Goal: Information Seeking & Learning: Learn about a topic

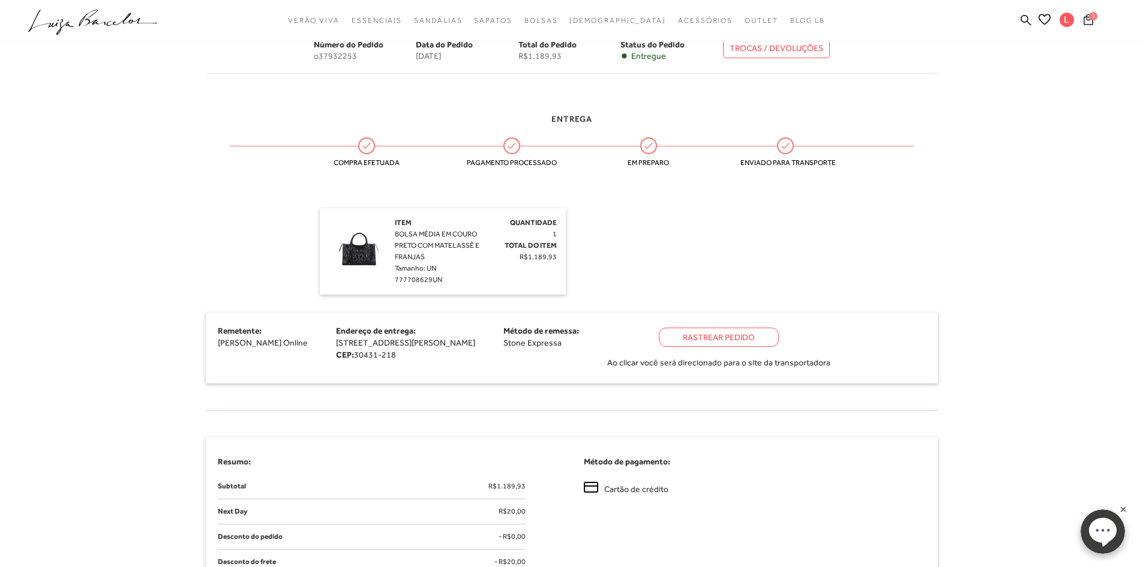
scroll to position [180, 0]
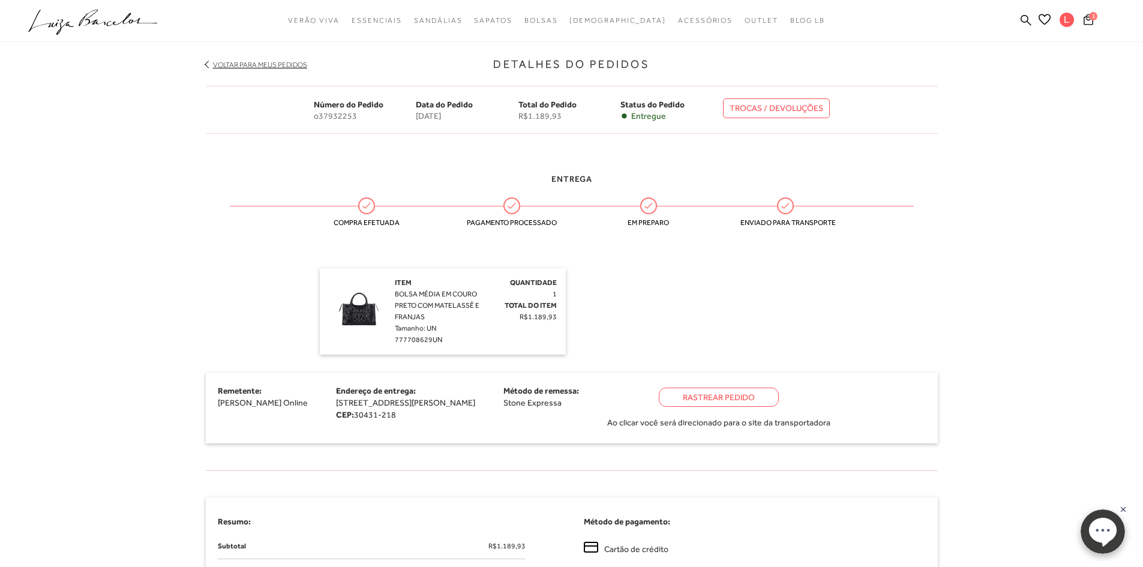
click at [783, 107] on link "TROCAS / DEVOLUÇÕES" at bounding box center [776, 108] width 107 height 20
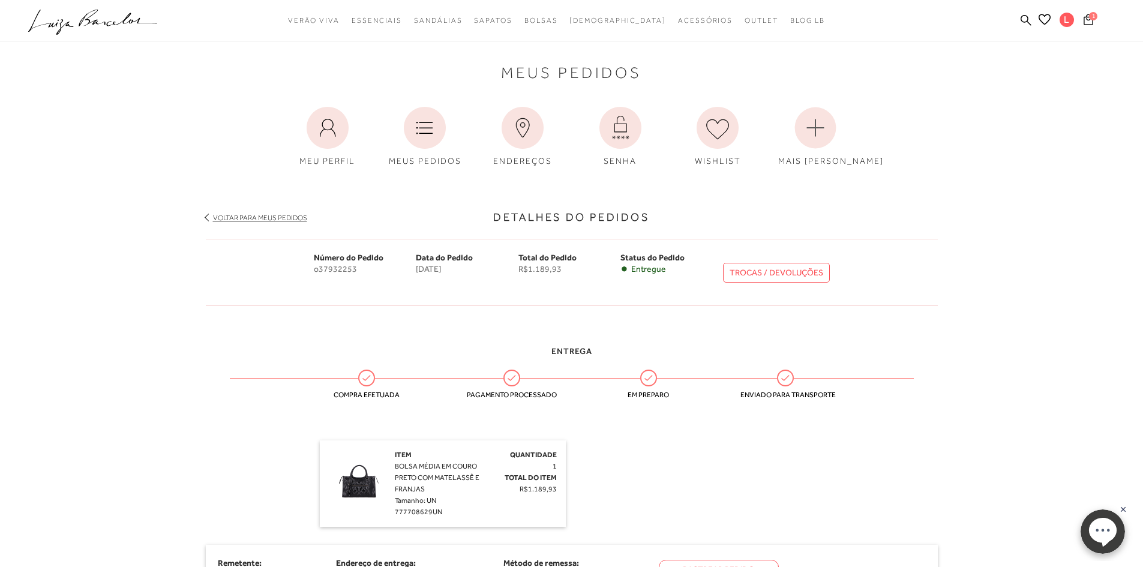
scroll to position [0, 0]
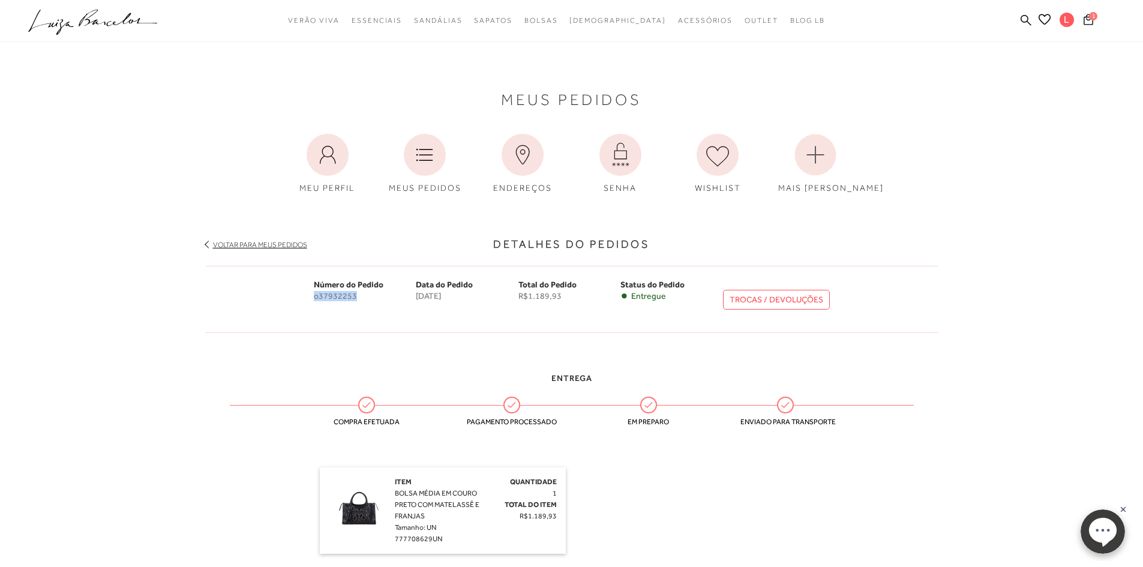
drag, startPoint x: 314, startPoint y: 295, endPoint x: 355, endPoint y: 296, distance: 40.9
click at [355, 296] on span "o37932253" at bounding box center [365, 296] width 103 height 10
copy span "o37932253"
click at [792, 306] on link "TROCAS / DEVOLUÇÕES" at bounding box center [776, 300] width 107 height 20
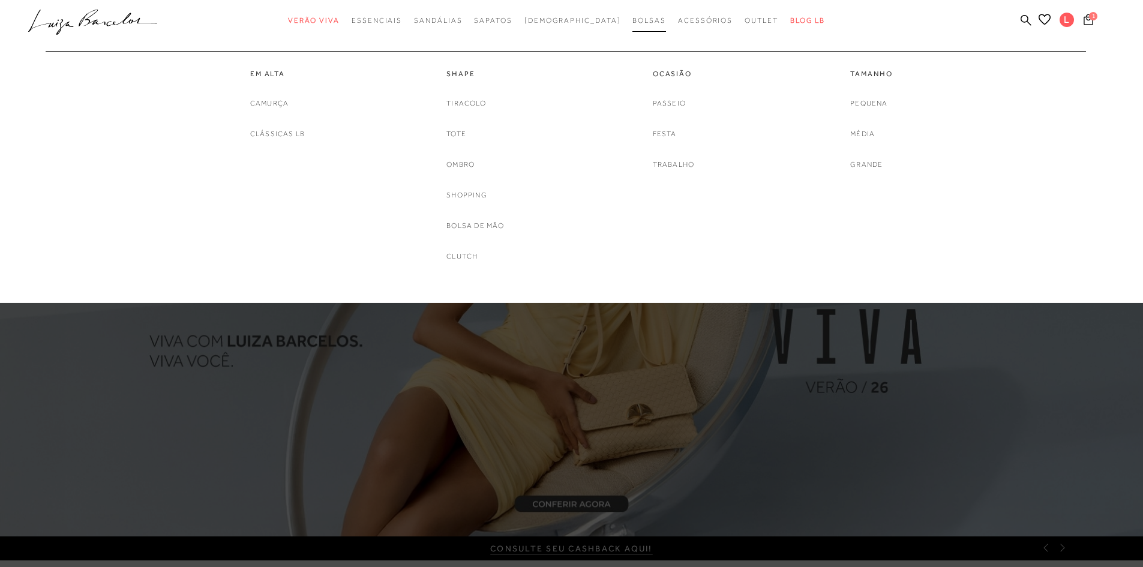
click at [633, 26] on link "Bolsas" at bounding box center [650, 21] width 34 height 22
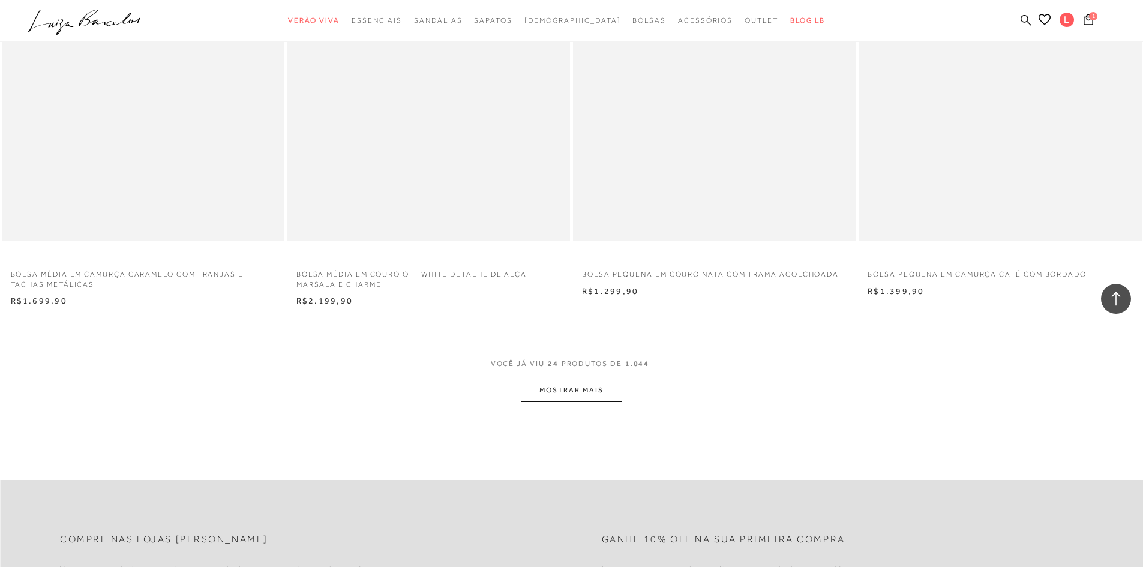
scroll to position [2783, 0]
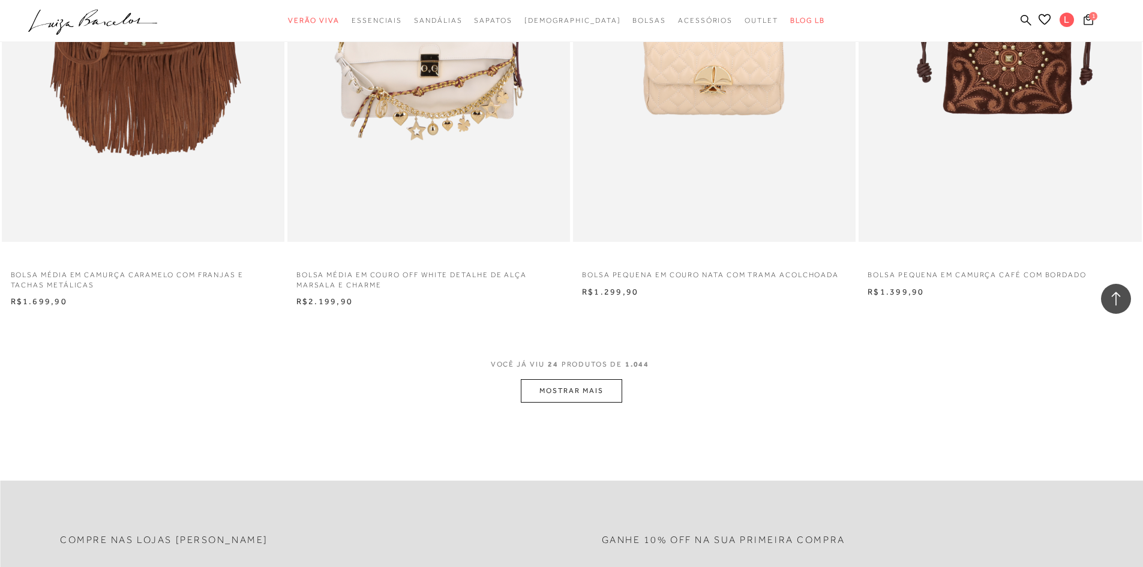
click at [556, 390] on button "MOSTRAR MAIS" at bounding box center [571, 390] width 101 height 23
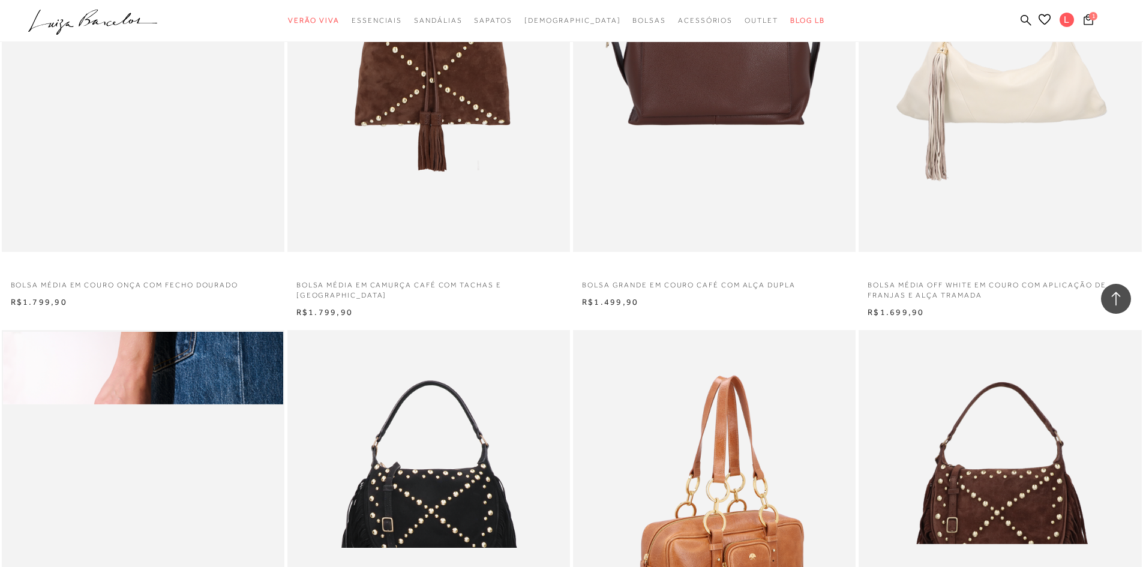
scroll to position [3743, 0]
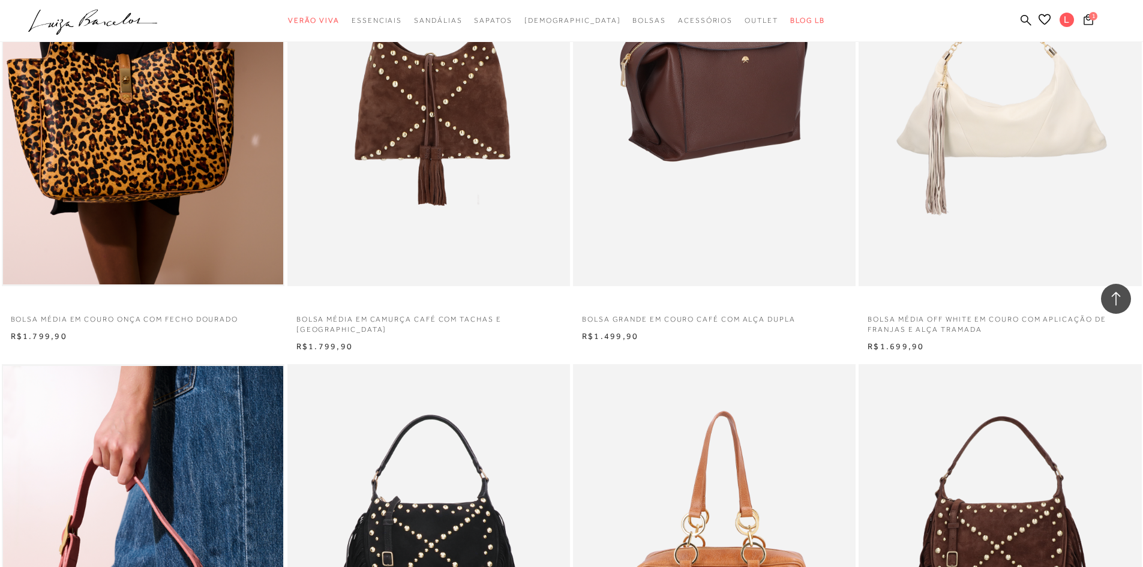
click at [750, 140] on img at bounding box center [714, 74] width 281 height 424
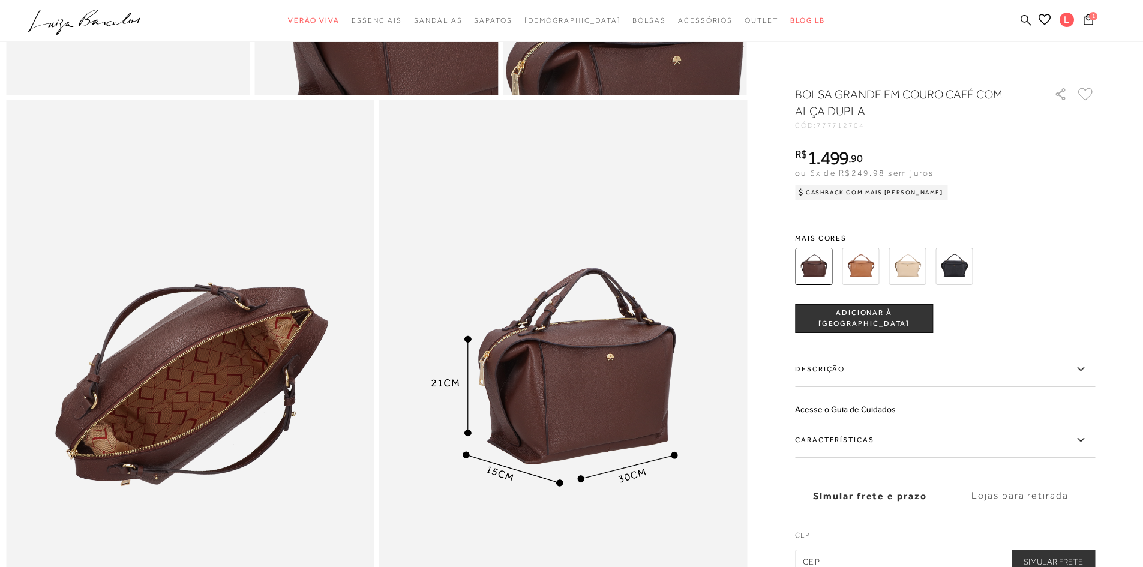
scroll to position [960, 0]
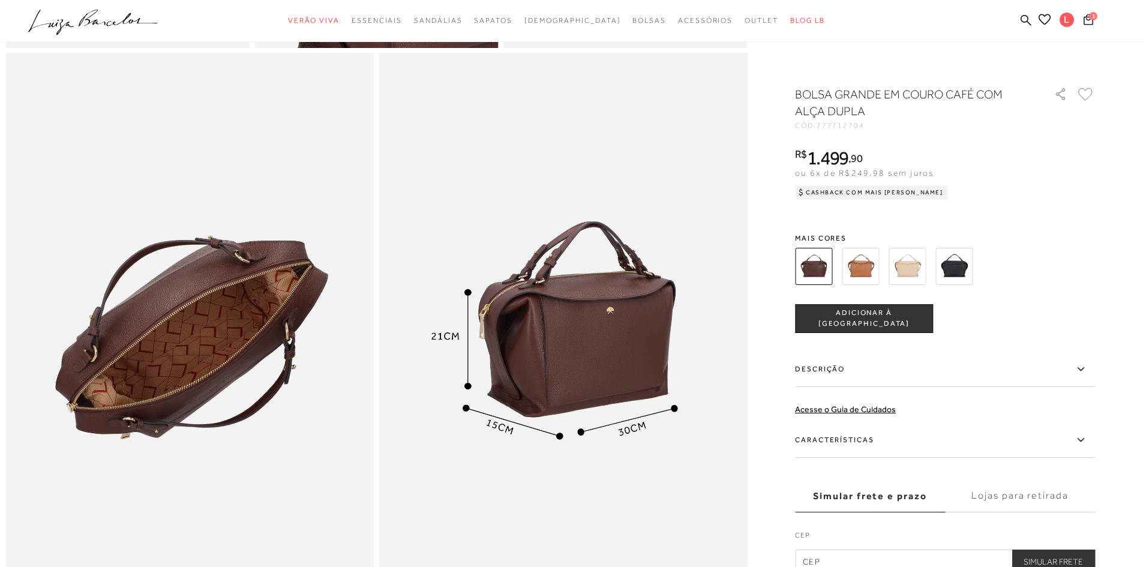
click at [960, 271] on img at bounding box center [954, 266] width 37 height 37
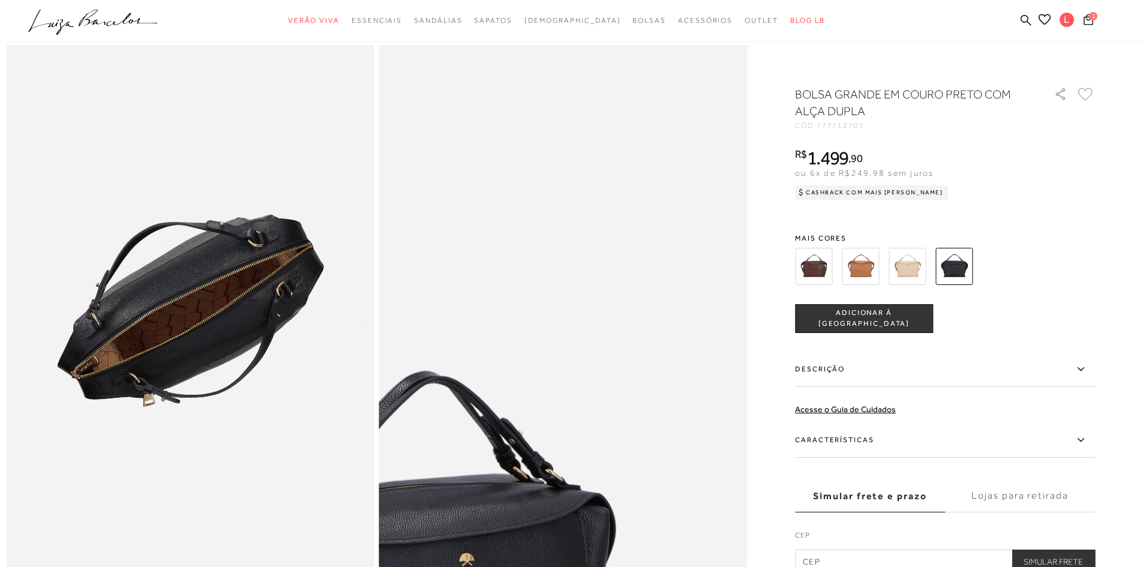
scroll to position [960, 0]
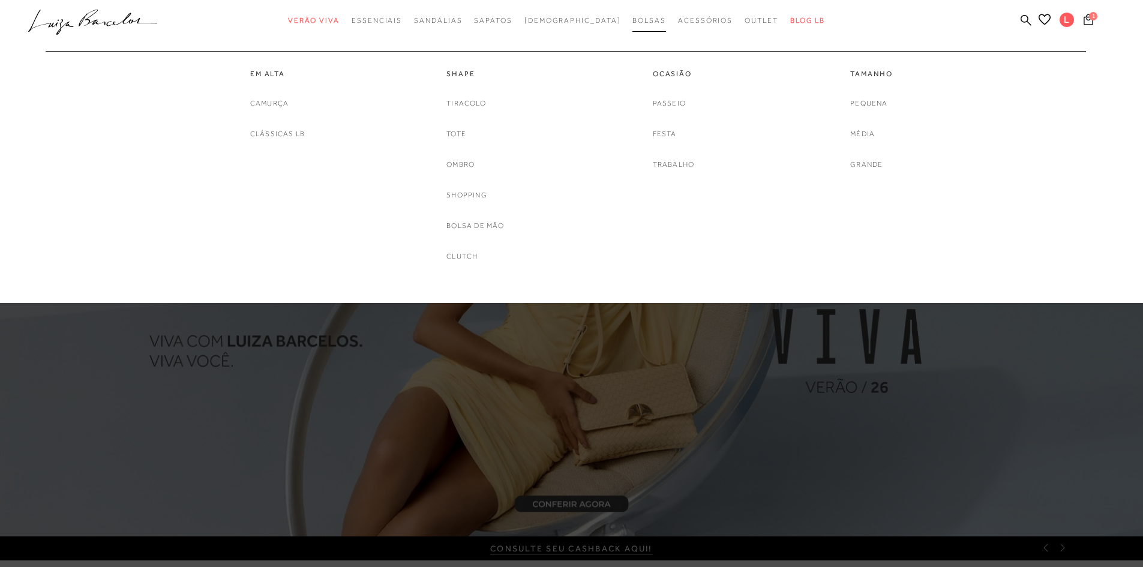
click at [633, 19] on span "Bolsas" at bounding box center [650, 20] width 34 height 8
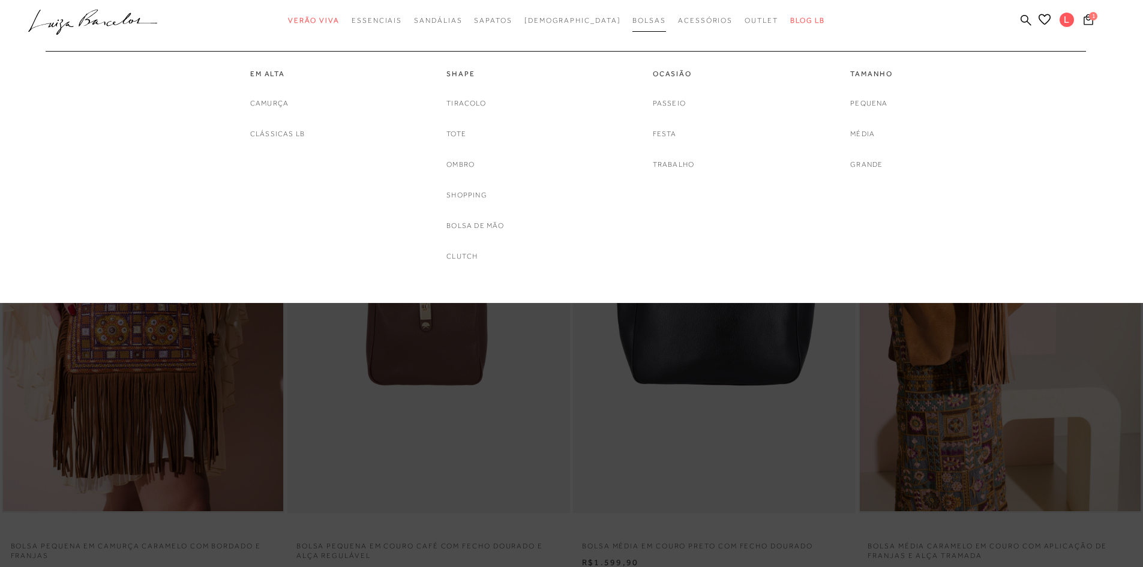
click at [633, 27] on link "Bolsas" at bounding box center [650, 21] width 34 height 22
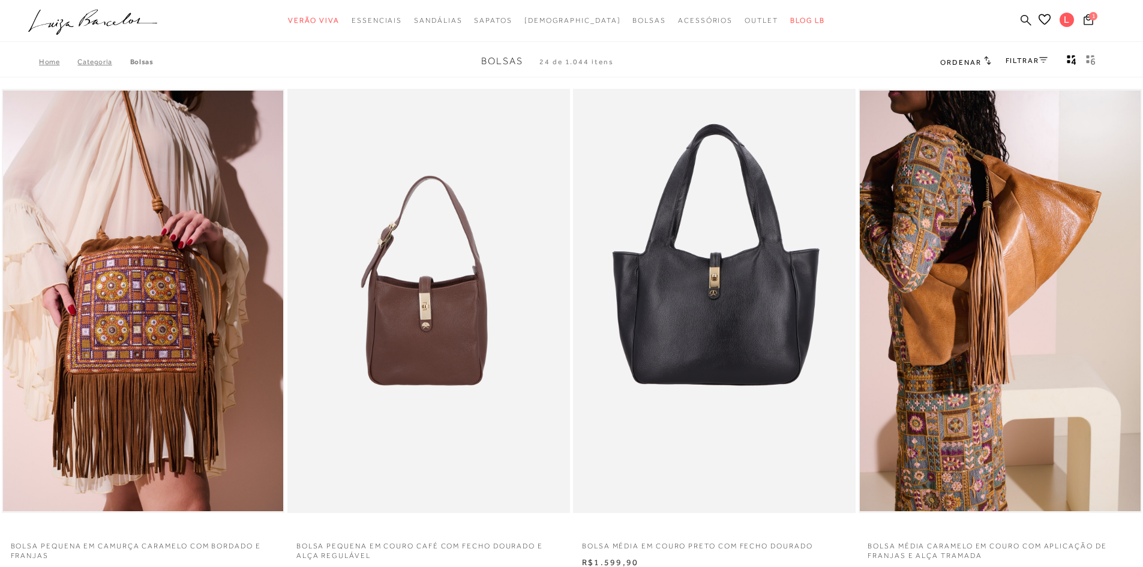
click at [1026, 15] on icon at bounding box center [1026, 19] width 11 height 11
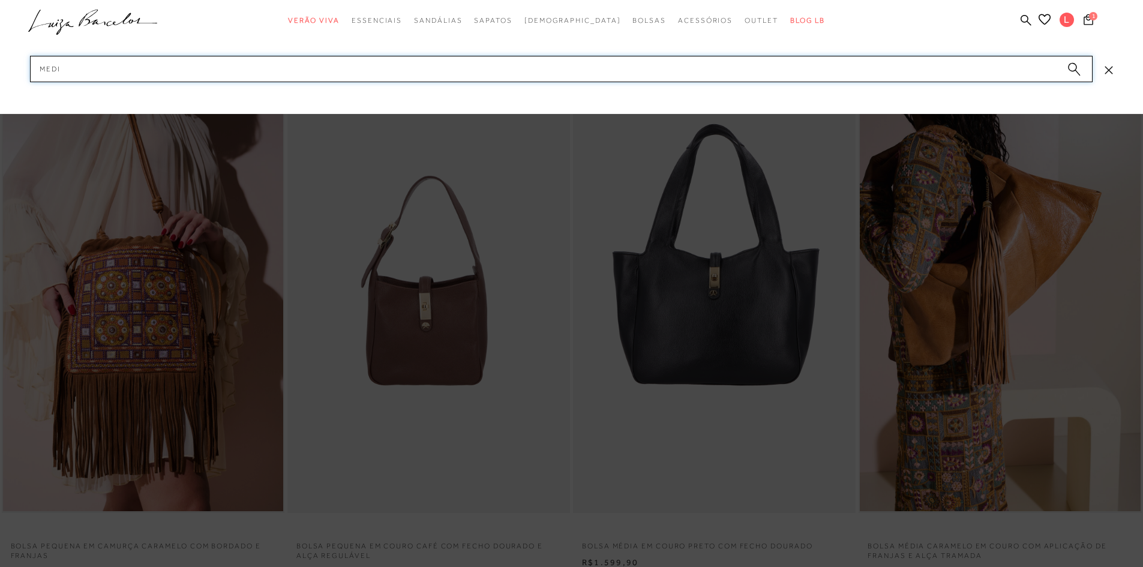
type input "media"
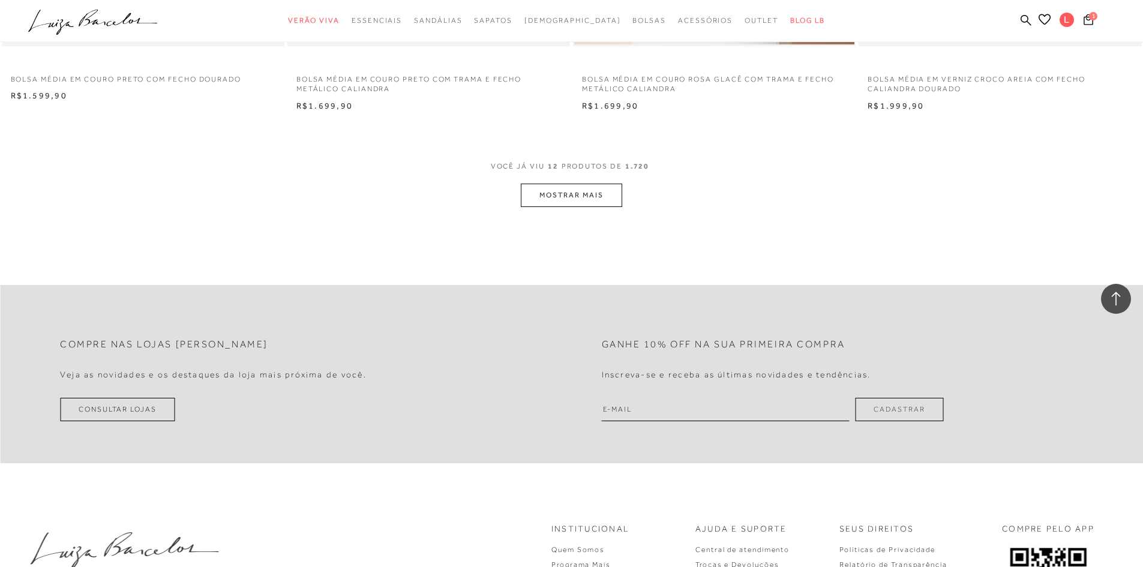
scroll to position [1560, 0]
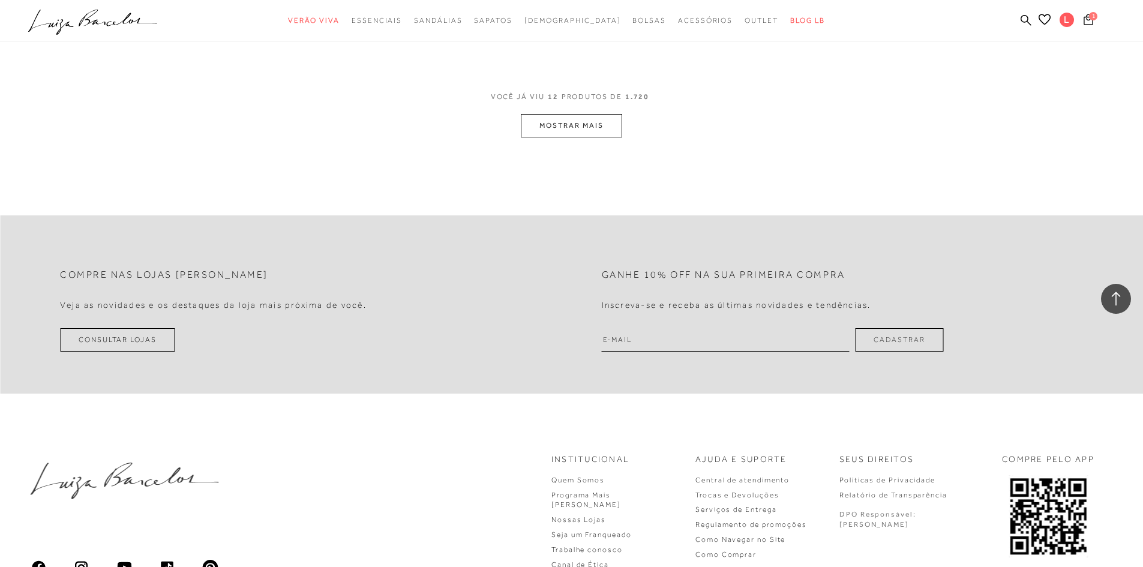
click at [604, 132] on button "MOSTRAR MAIS" at bounding box center [571, 125] width 101 height 23
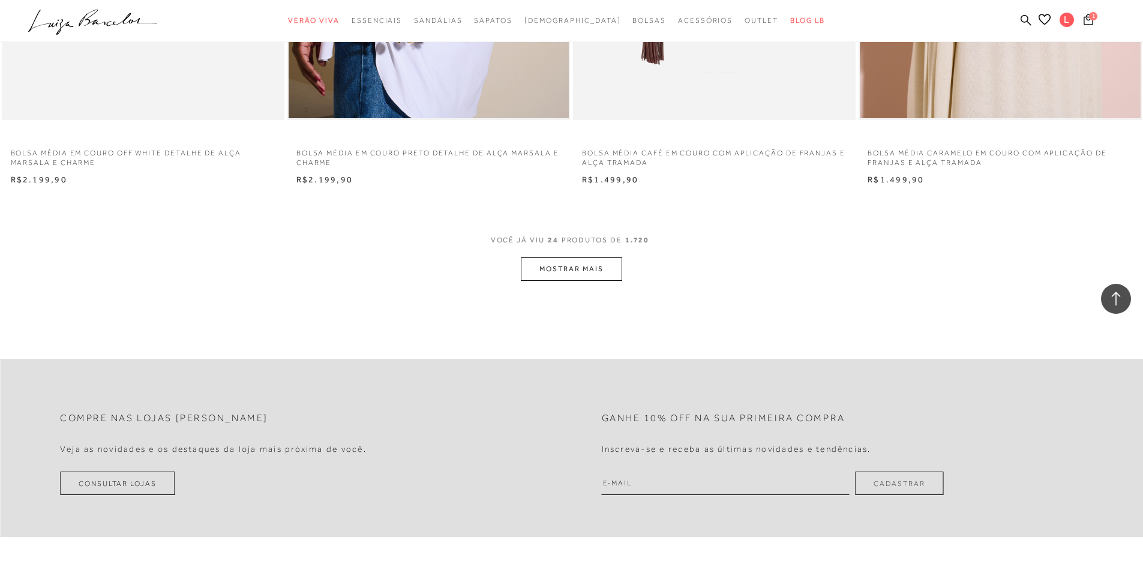
scroll to position [3061, 0]
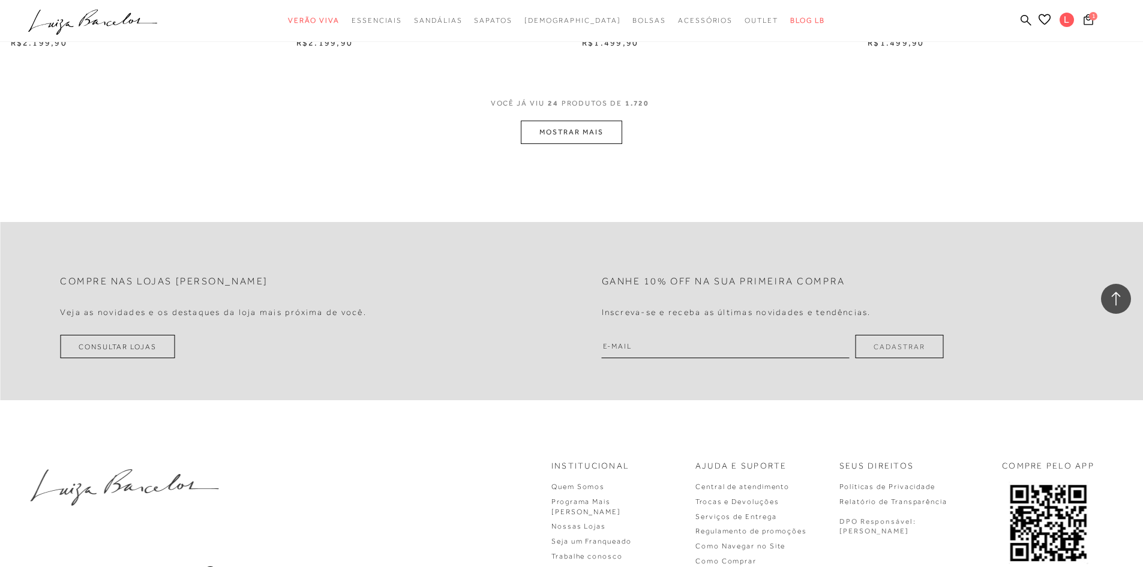
click at [604, 132] on button "MOSTRAR MAIS" at bounding box center [571, 132] width 101 height 23
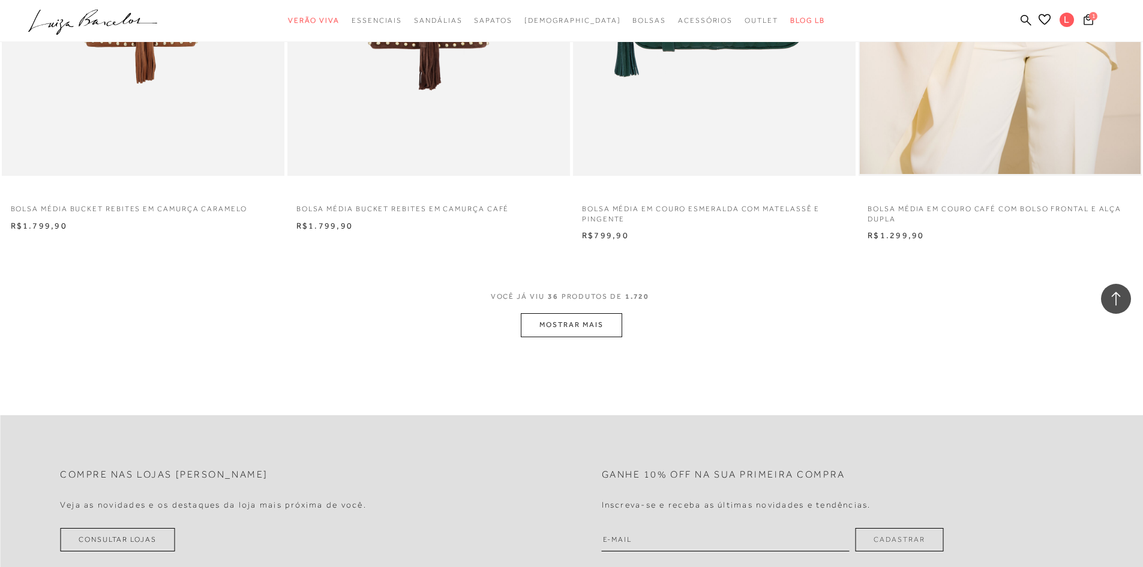
scroll to position [4381, 0]
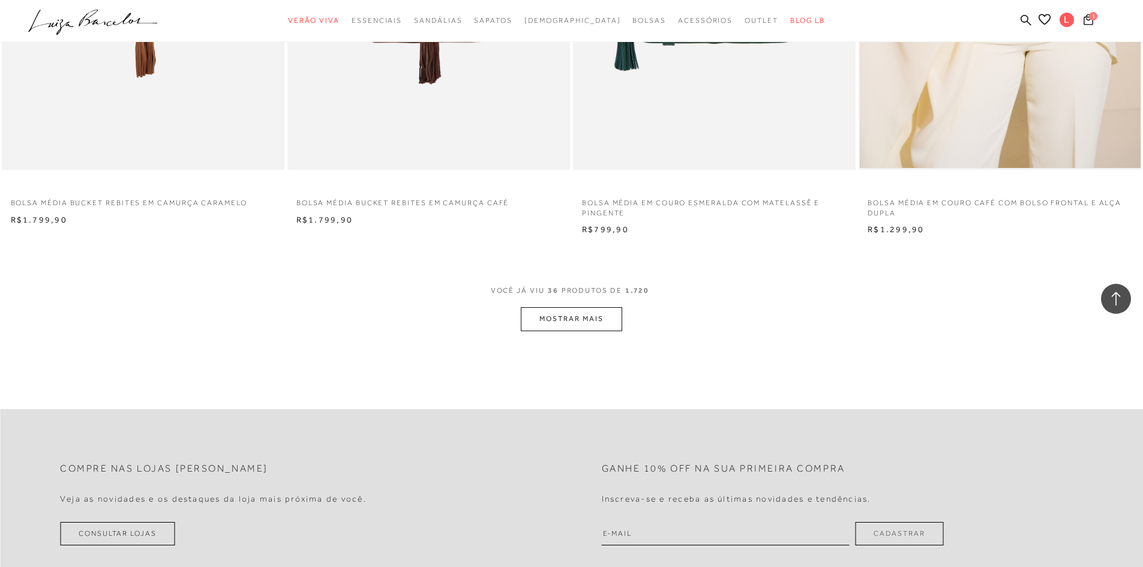
click at [572, 316] on button "MOSTRAR MAIS" at bounding box center [571, 318] width 101 height 23
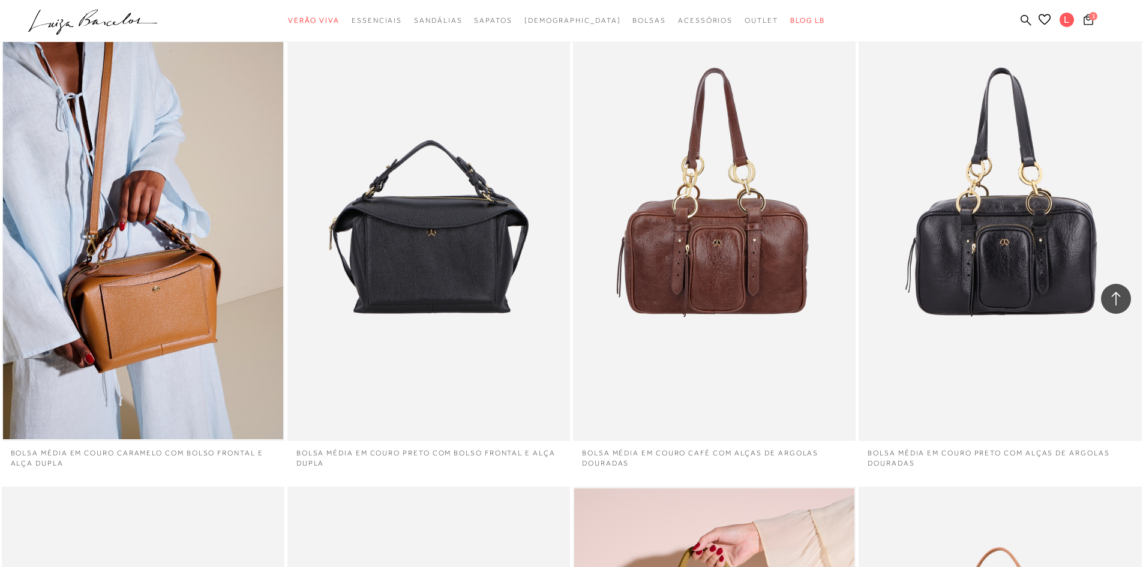
scroll to position [4621, 0]
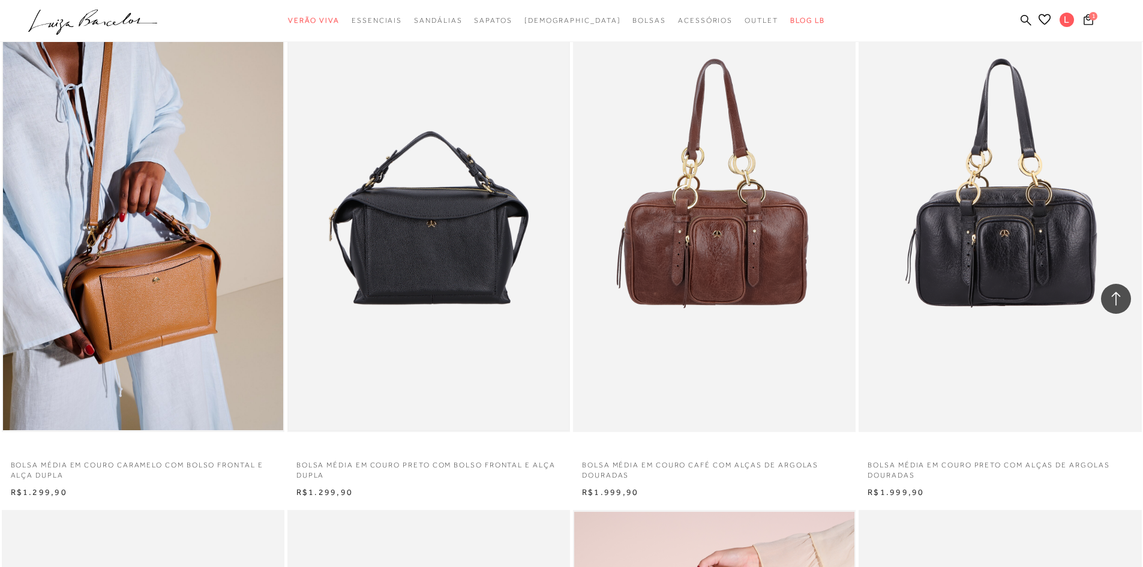
click at [417, 290] on img at bounding box center [429, 220] width 280 height 421
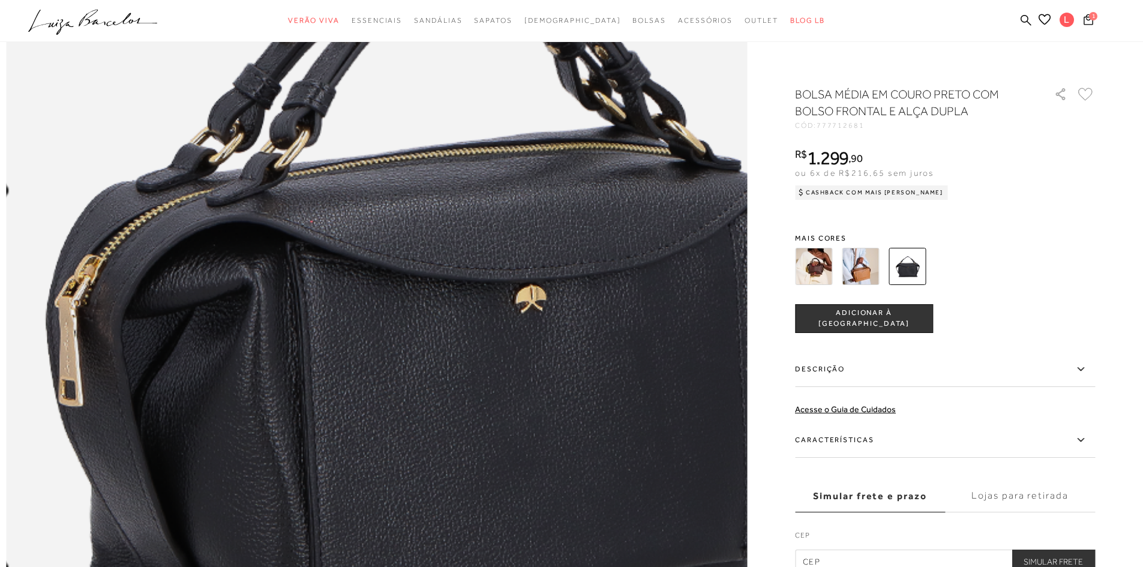
scroll to position [1200, 0]
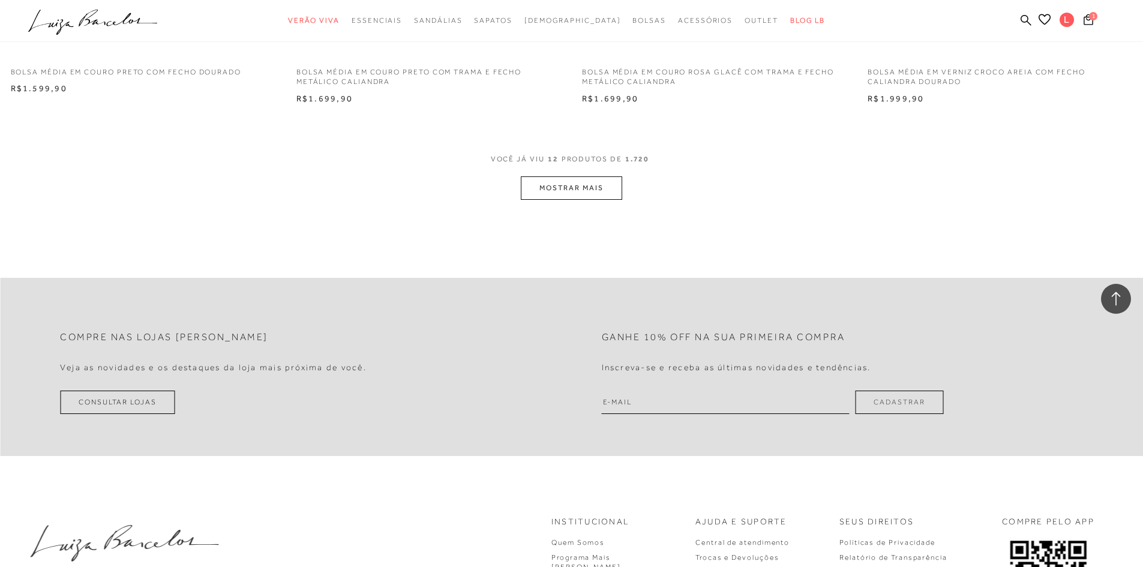
scroll to position [1500, 0]
click at [589, 179] on button "MOSTRAR MAIS" at bounding box center [571, 185] width 101 height 23
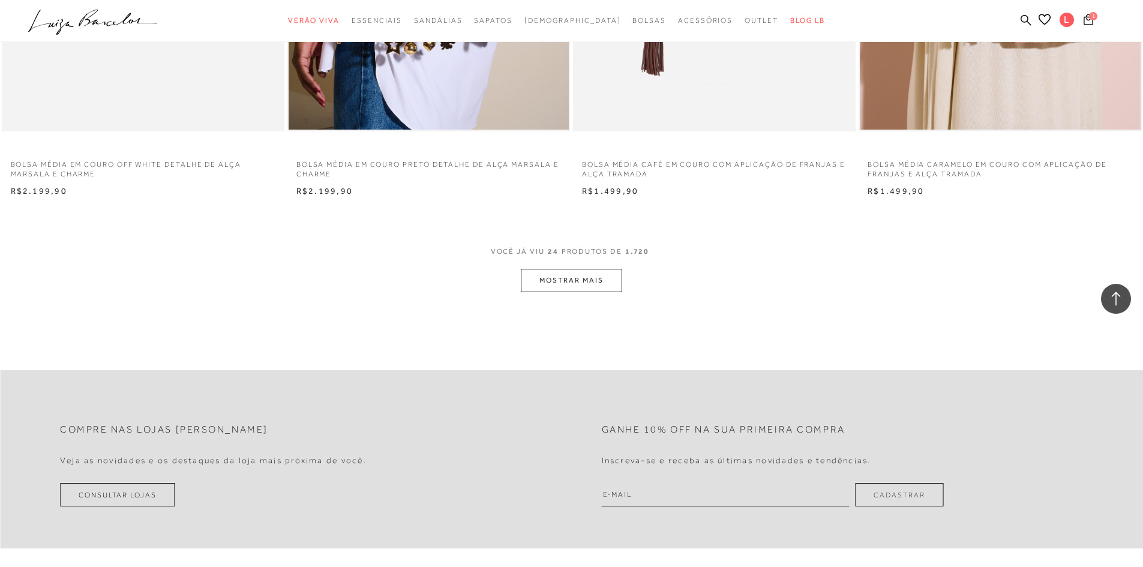
scroll to position [3001, 0]
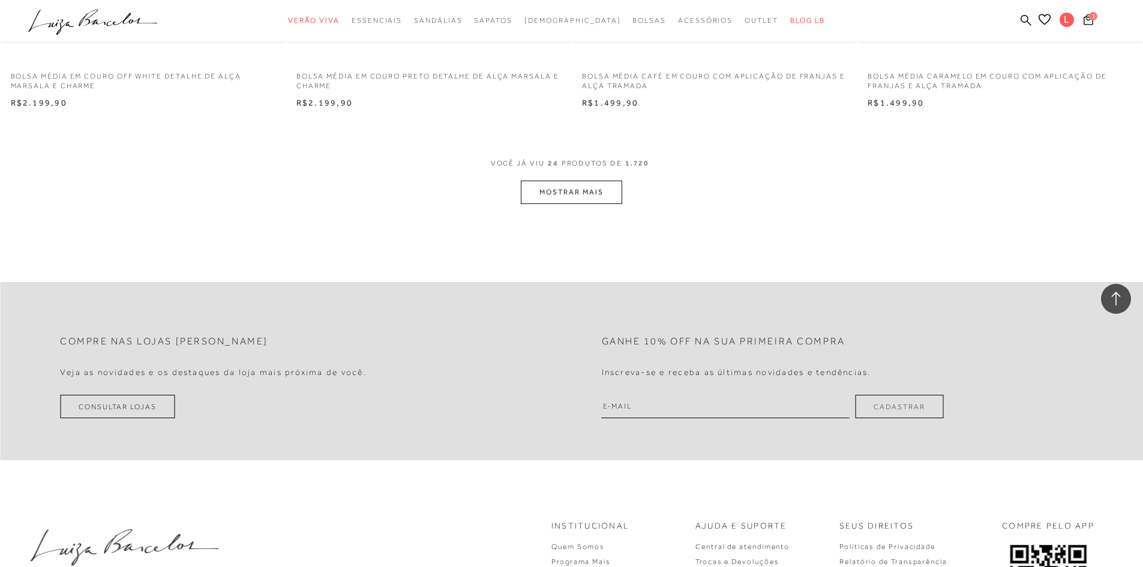
click at [582, 200] on button "MOSTRAR MAIS" at bounding box center [571, 192] width 101 height 23
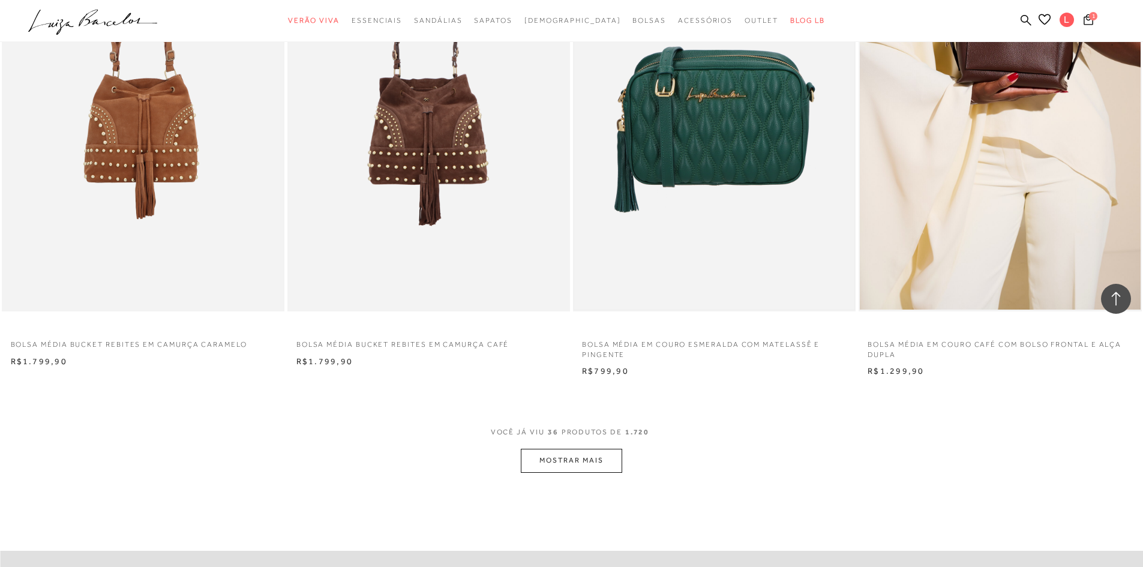
scroll to position [4381, 0]
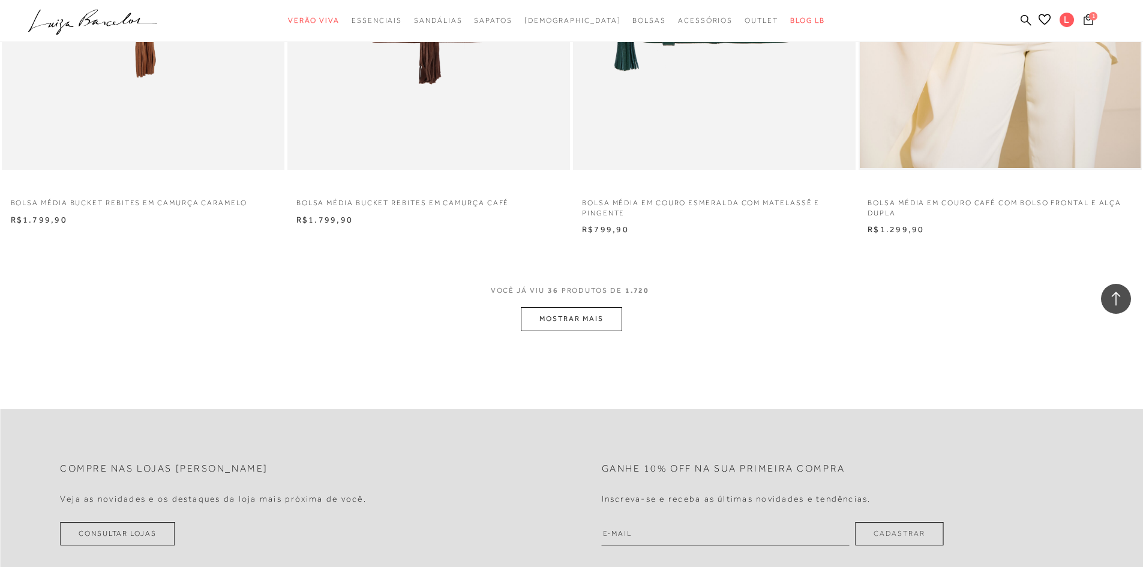
click at [578, 322] on button "MOSTRAR MAIS" at bounding box center [571, 318] width 101 height 23
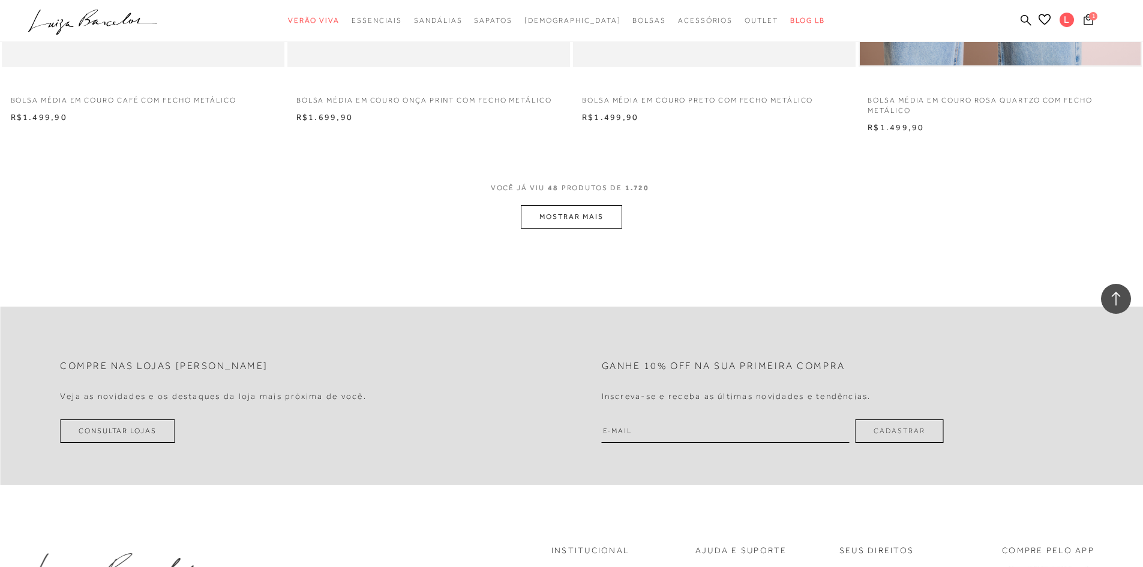
scroll to position [6002, 0]
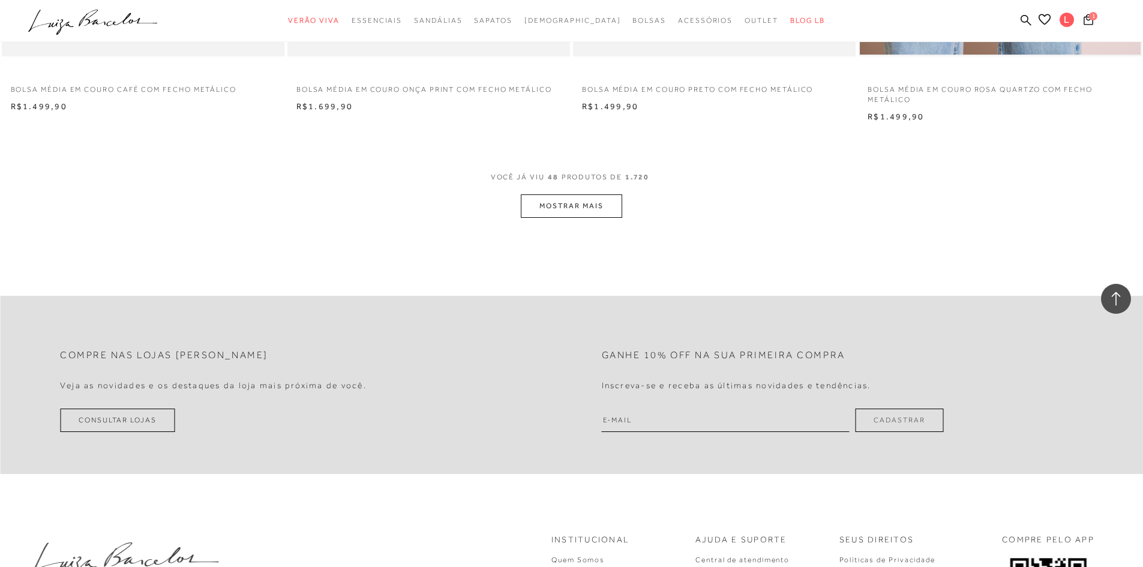
click at [603, 204] on button "MOSTRAR MAIS" at bounding box center [571, 205] width 101 height 23
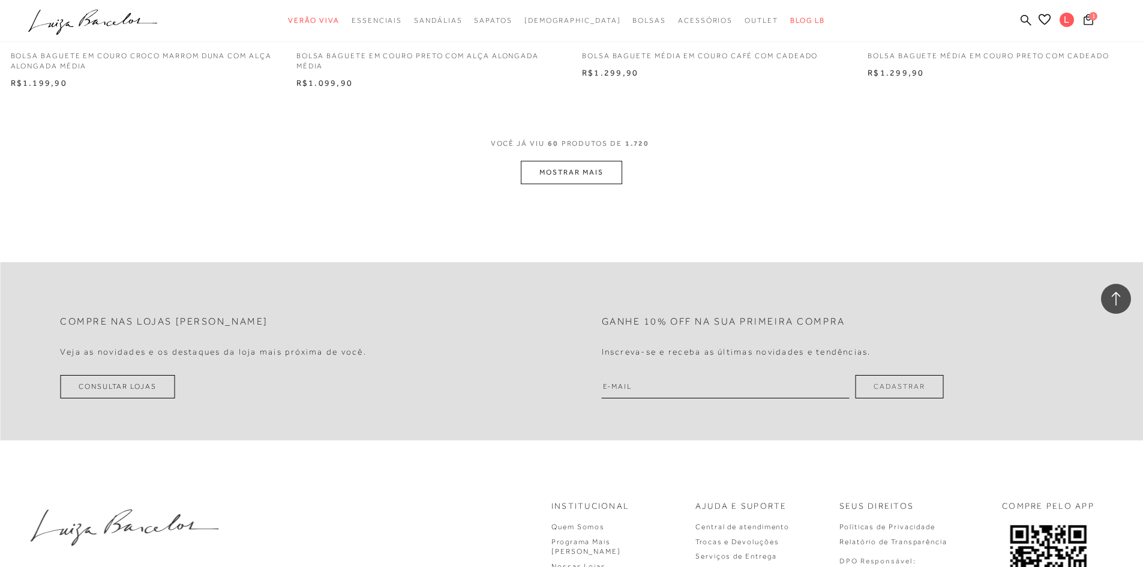
scroll to position [7562, 0]
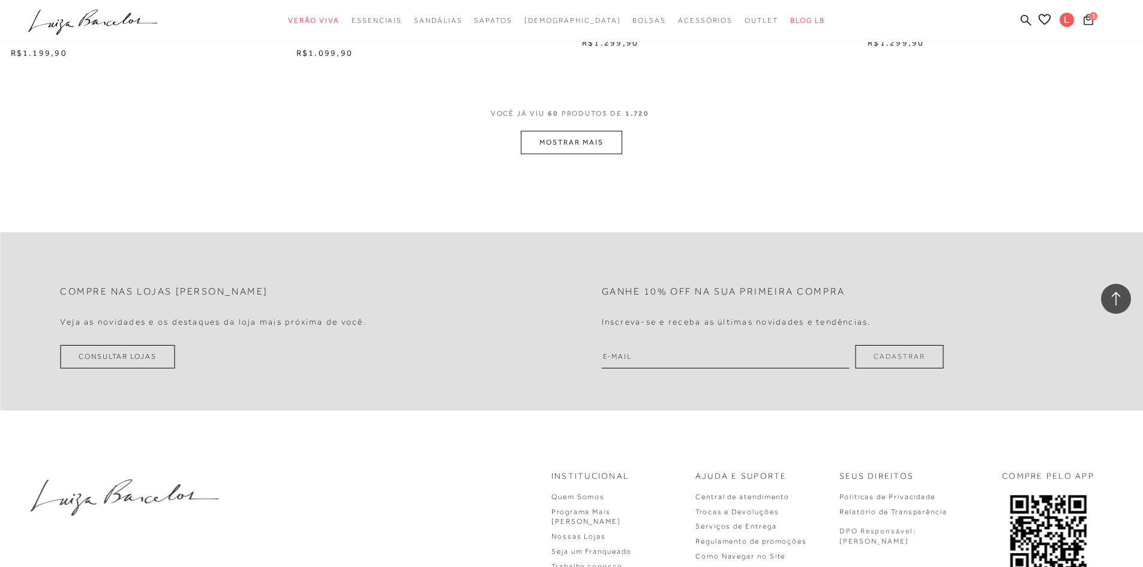
click at [580, 150] on button "MOSTRAR MAIS" at bounding box center [571, 142] width 101 height 23
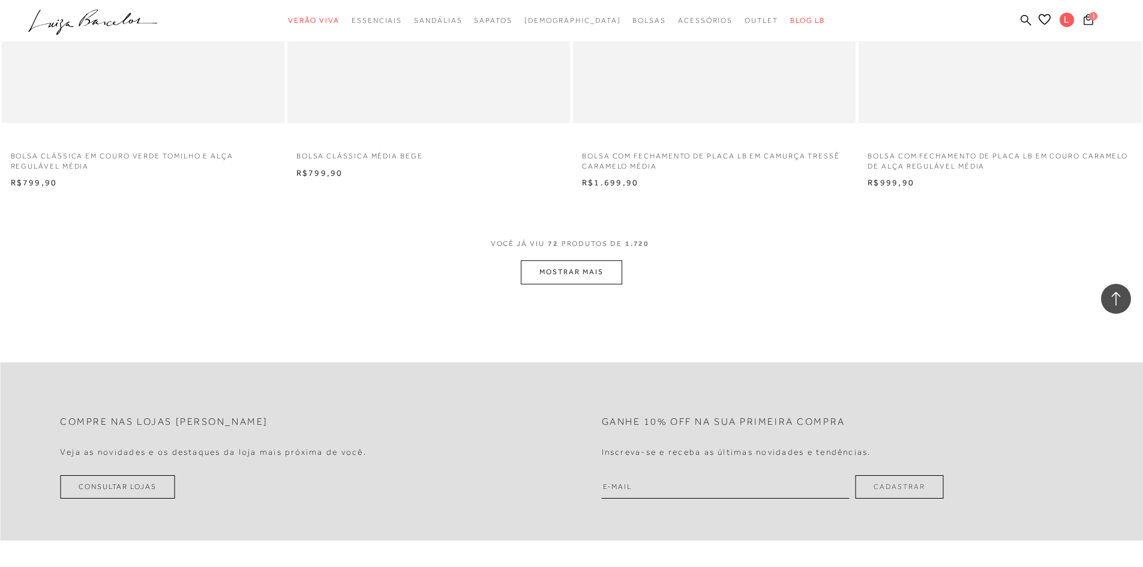
scroll to position [8942, 0]
click at [574, 270] on button "MOSTRAR MAIS" at bounding box center [571, 271] width 101 height 23
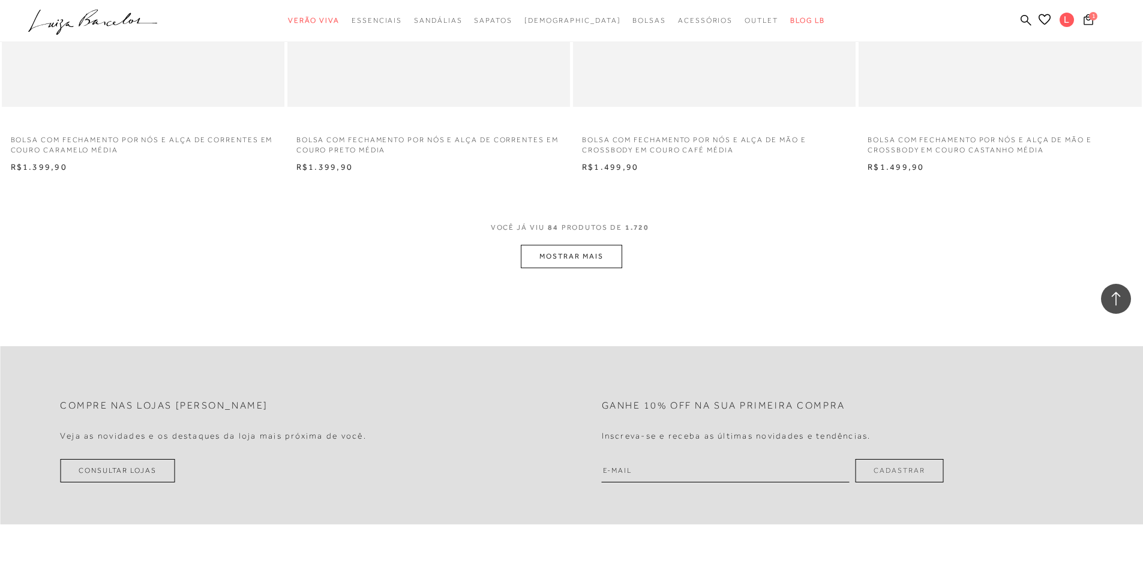
scroll to position [10563, 0]
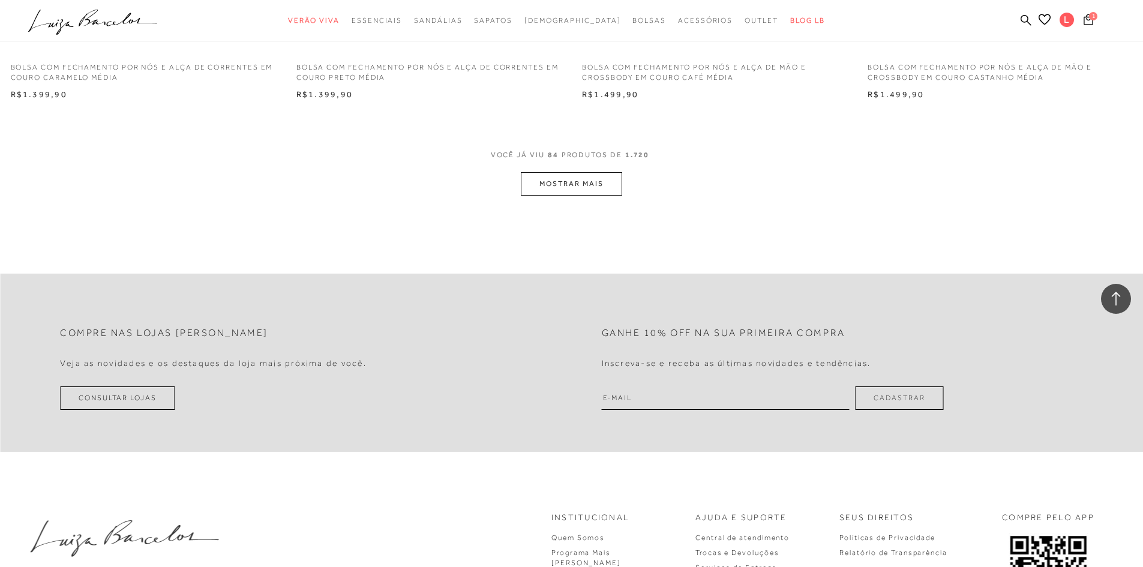
click at [609, 186] on button "MOSTRAR MAIS" at bounding box center [571, 183] width 101 height 23
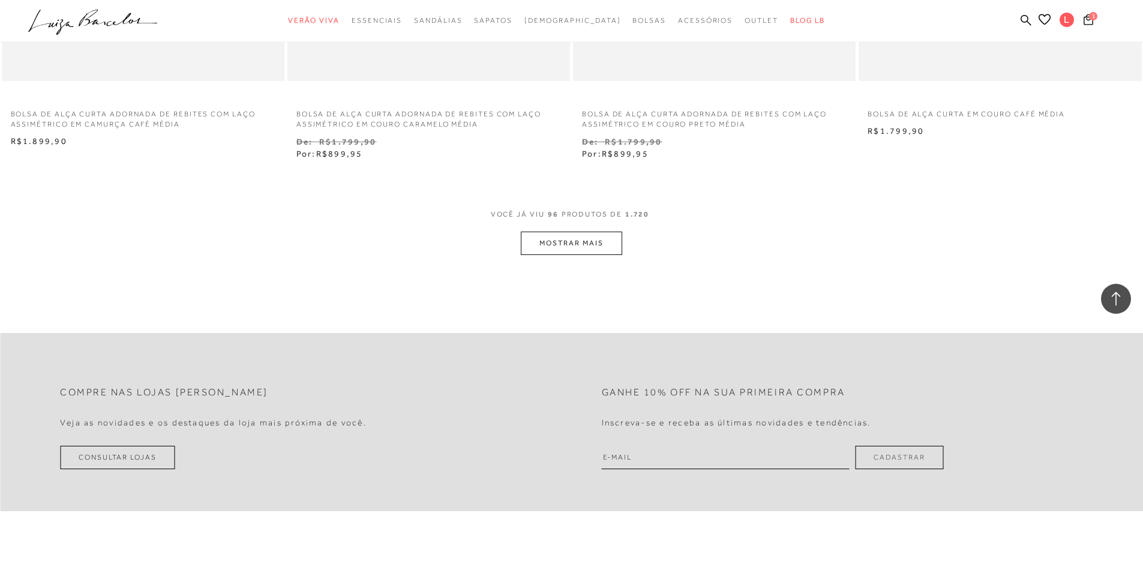
scroll to position [12063, 0]
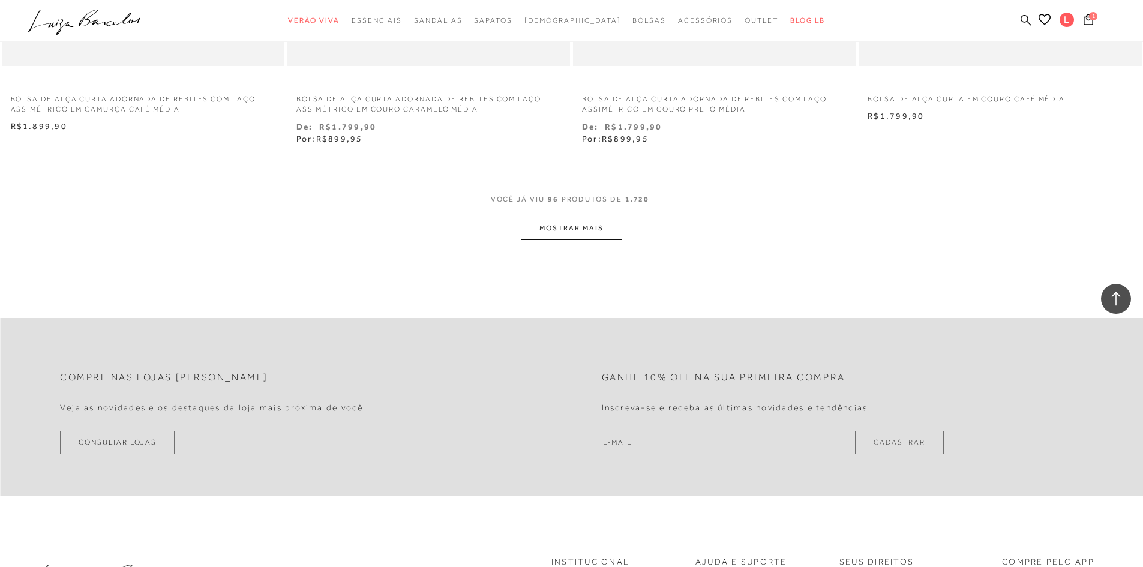
click at [589, 224] on button "MOSTRAR MAIS" at bounding box center [571, 228] width 101 height 23
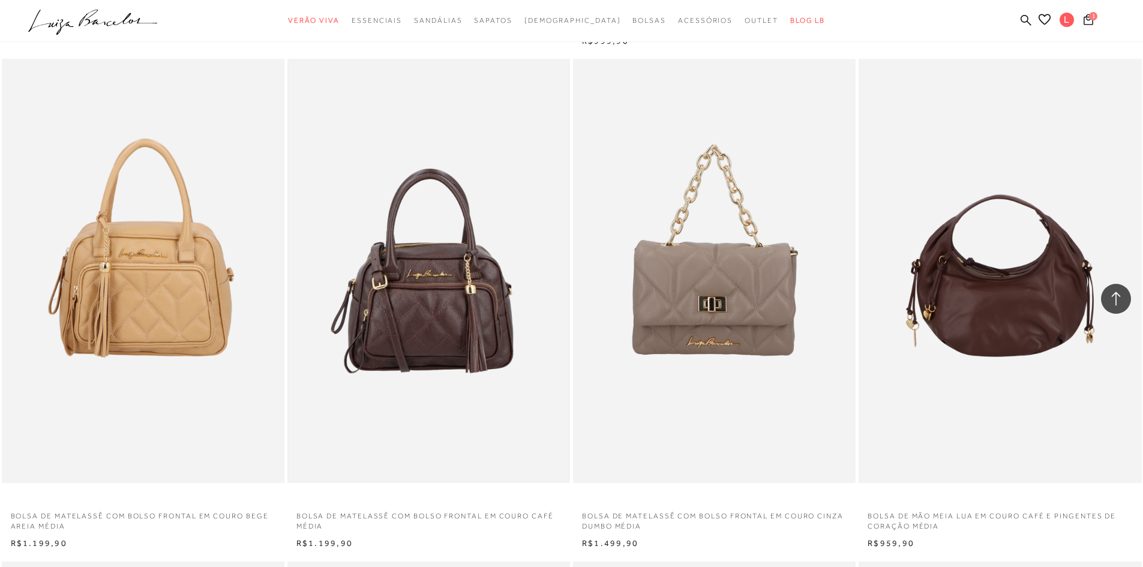
scroll to position [12723, 0]
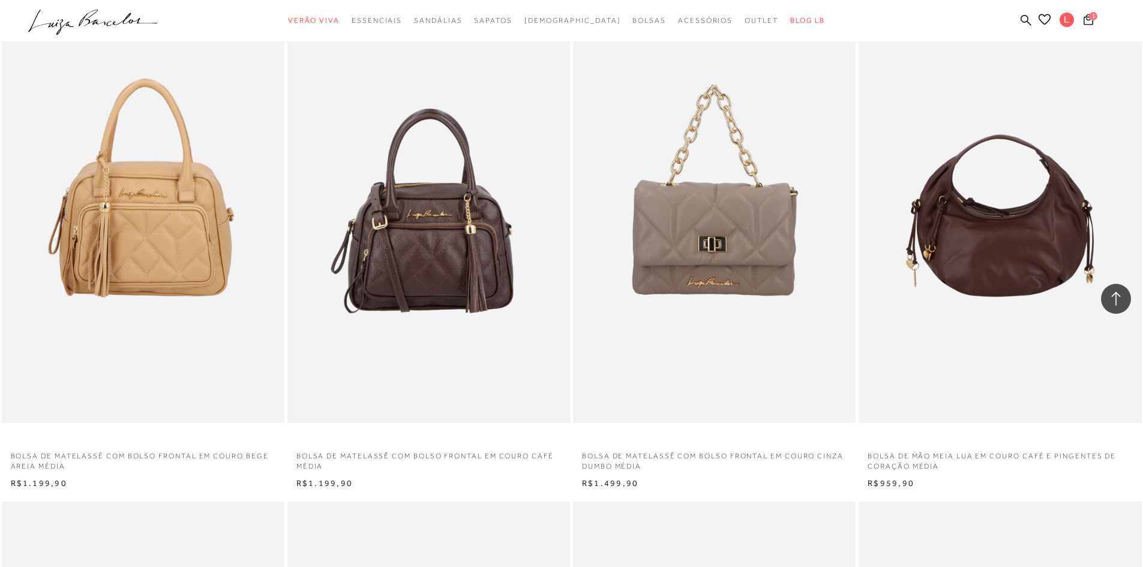
click at [478, 253] on img at bounding box center [429, 211] width 280 height 421
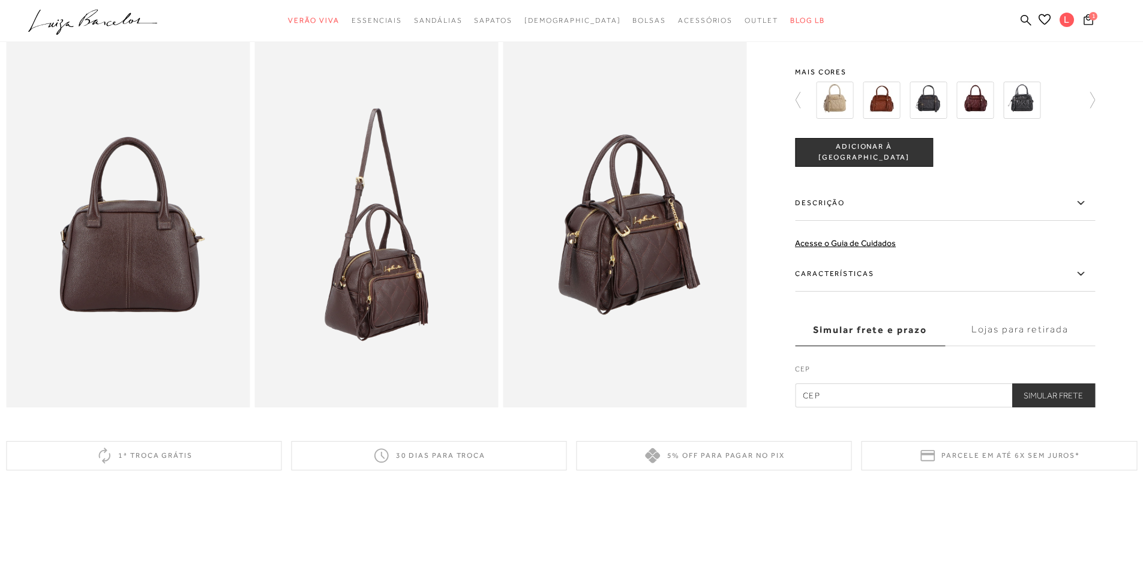
scroll to position [600, 0]
click at [924, 116] on img at bounding box center [928, 100] width 37 height 37
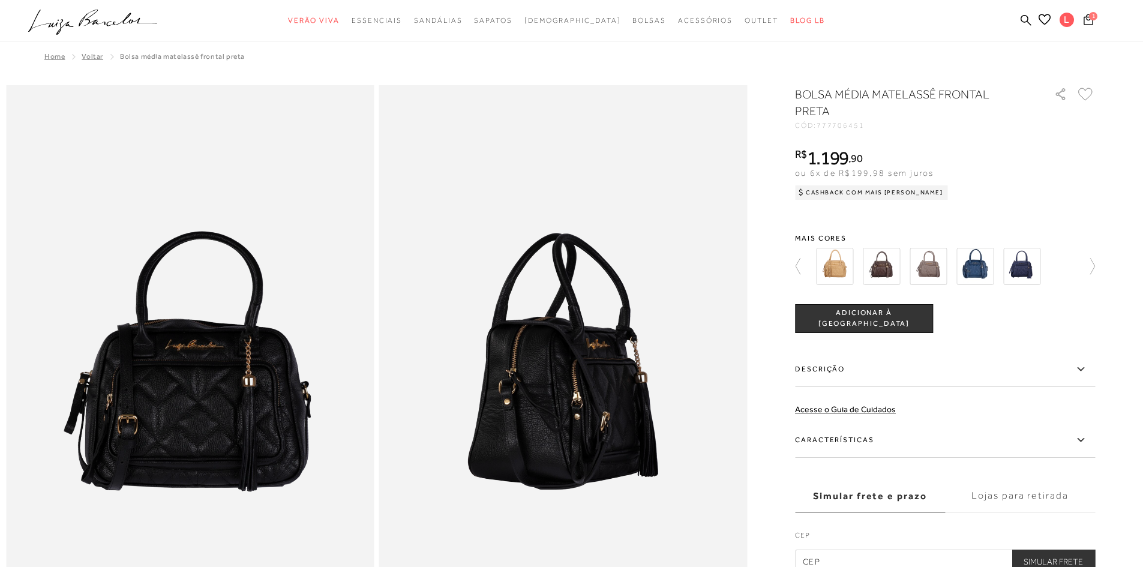
click at [1035, 261] on img at bounding box center [1021, 266] width 37 height 37
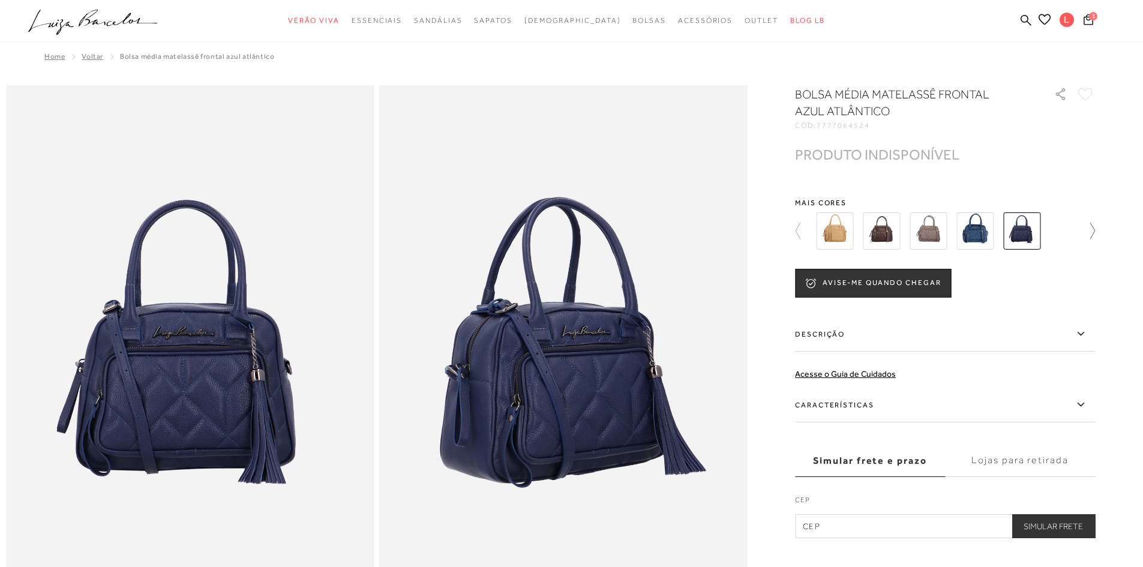
click at [1095, 233] on icon at bounding box center [1086, 231] width 17 height 17
click at [1032, 238] on img at bounding box center [1021, 230] width 37 height 37
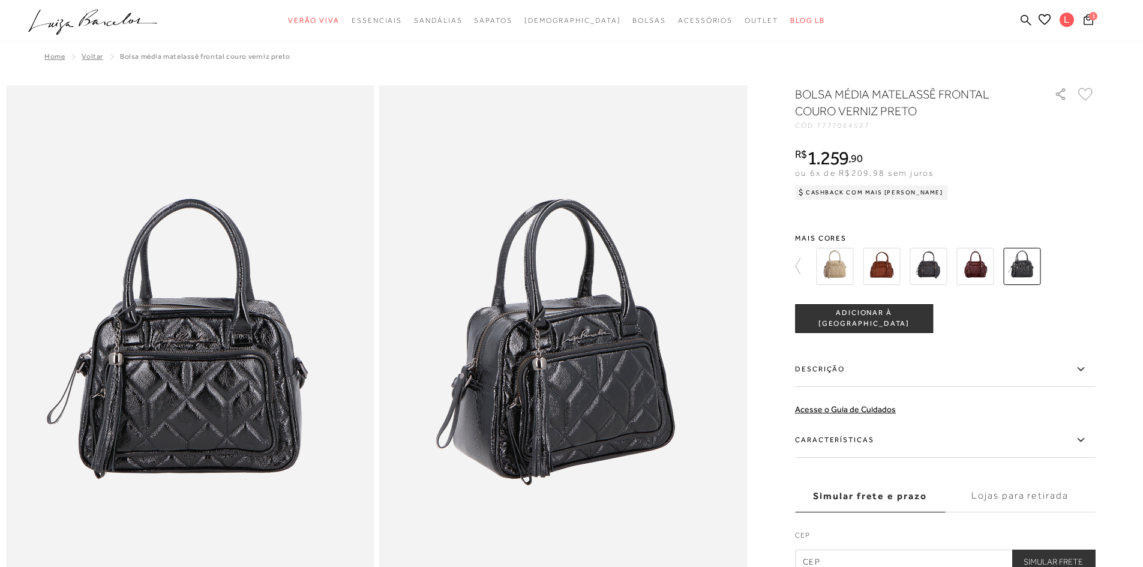
click at [988, 268] on img at bounding box center [975, 266] width 37 height 37
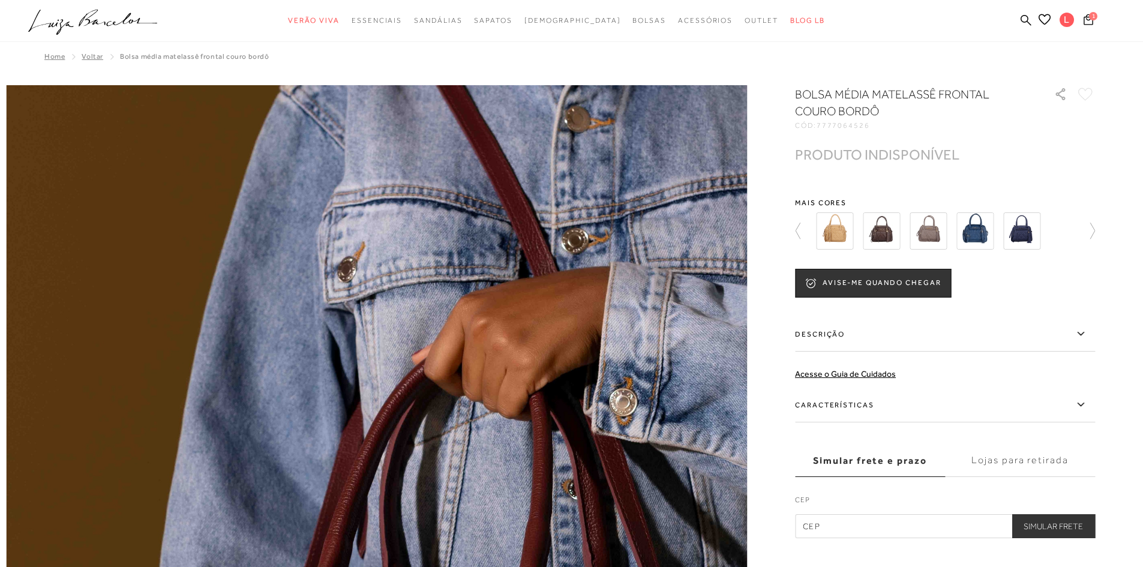
click at [1024, 234] on img at bounding box center [1021, 230] width 37 height 37
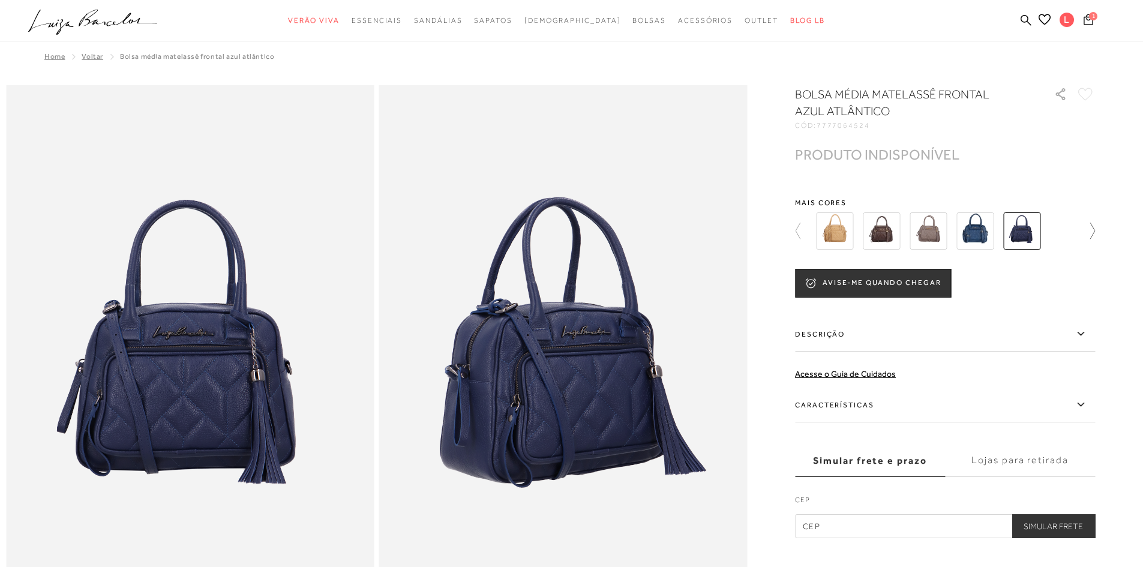
click at [1095, 235] on icon at bounding box center [1086, 231] width 17 height 17
click at [939, 234] on img at bounding box center [928, 230] width 37 height 37
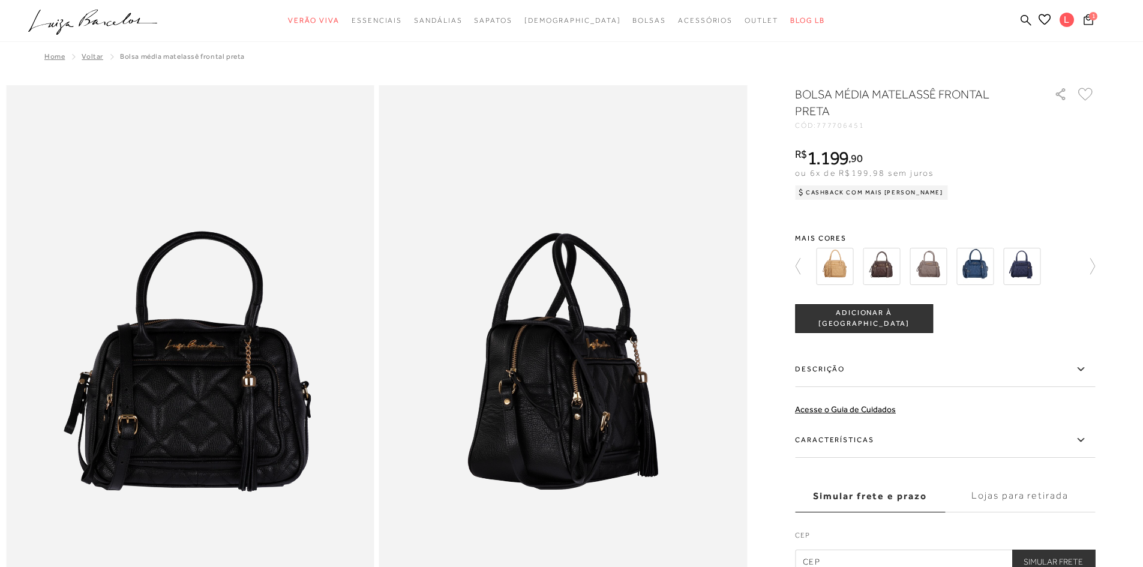
click at [1022, 264] on img at bounding box center [1021, 266] width 37 height 37
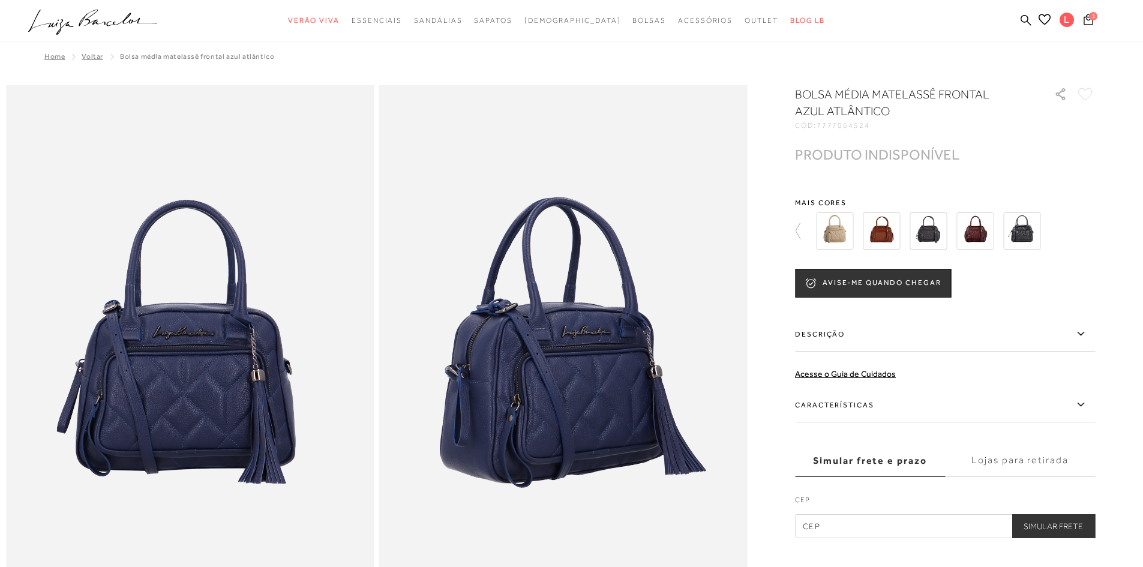
click at [939, 236] on img at bounding box center [928, 230] width 37 height 37
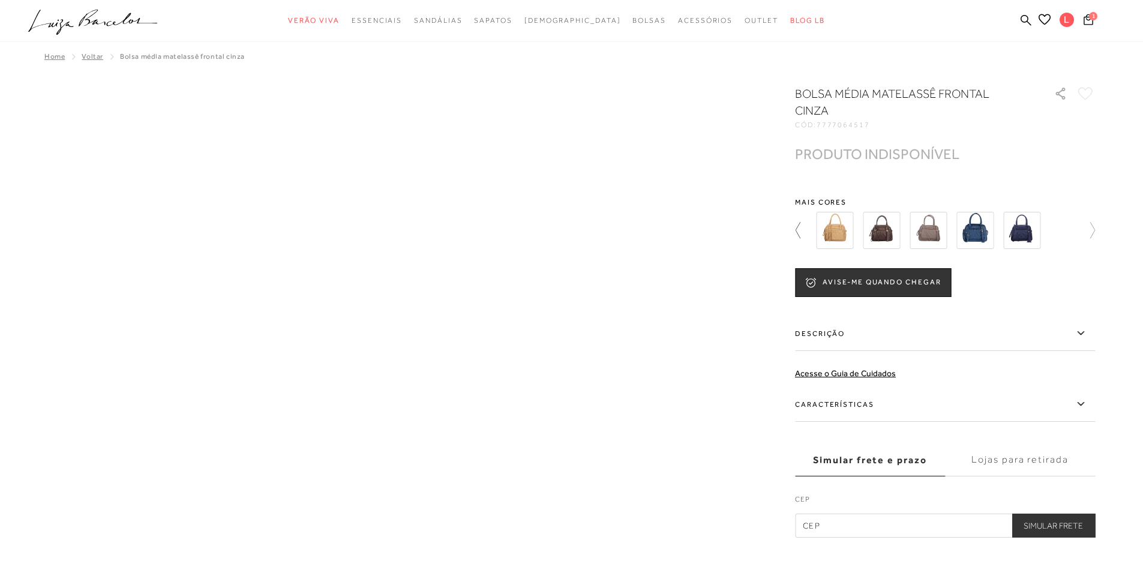
click at [804, 233] on icon at bounding box center [803, 230] width 17 height 17
click at [1041, 233] on img at bounding box center [1021, 230] width 37 height 37
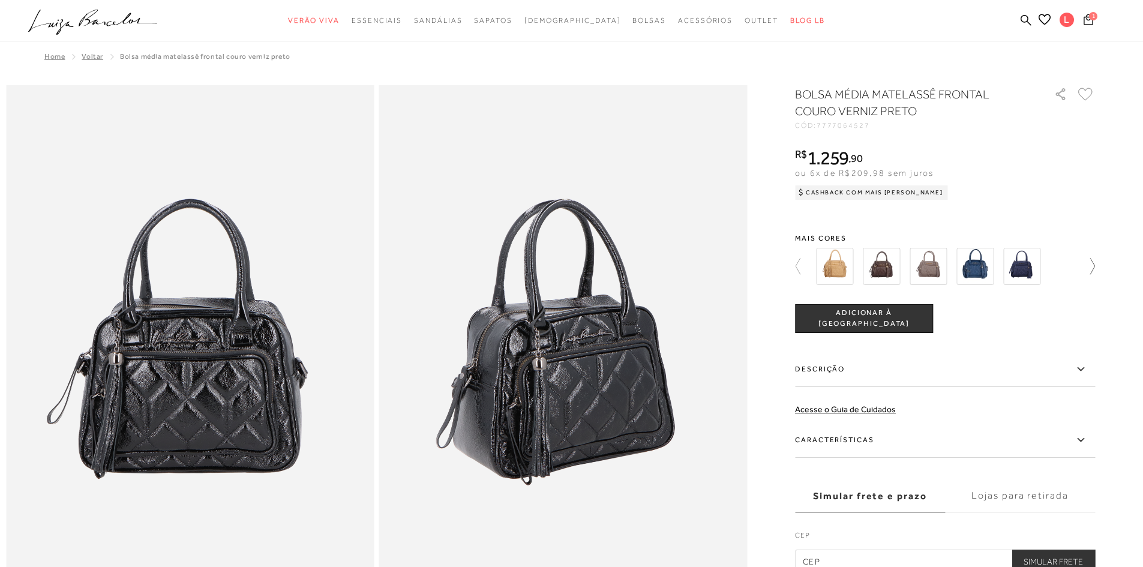
click at [1095, 268] on icon at bounding box center [1086, 266] width 17 height 17
click at [804, 271] on icon at bounding box center [803, 266] width 17 height 17
click at [886, 268] on img at bounding box center [881, 266] width 37 height 37
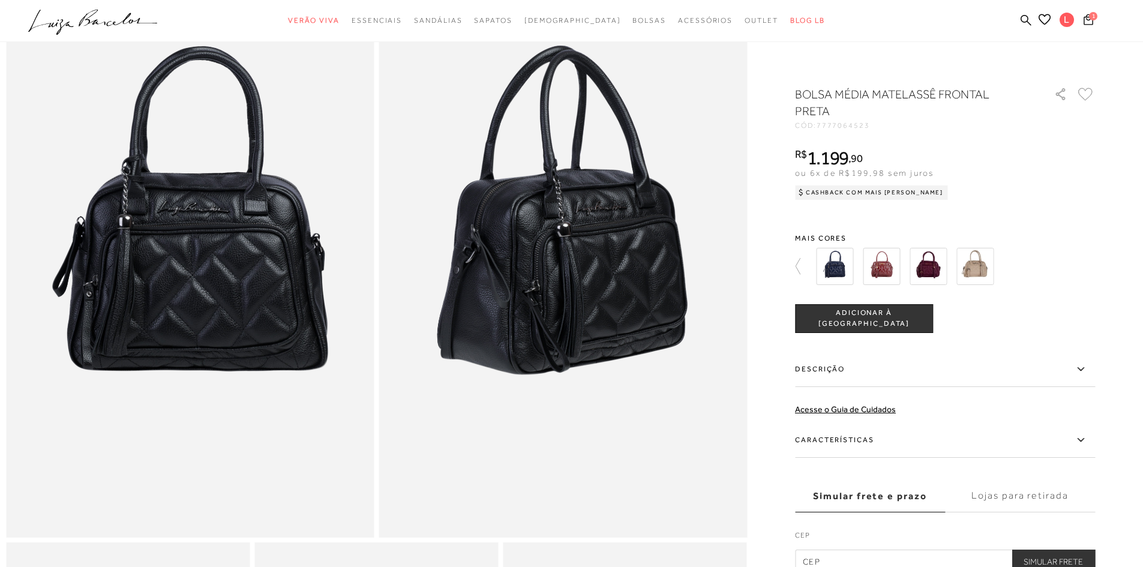
scroll to position [60, 0]
